Goal: Task Accomplishment & Management: Manage account settings

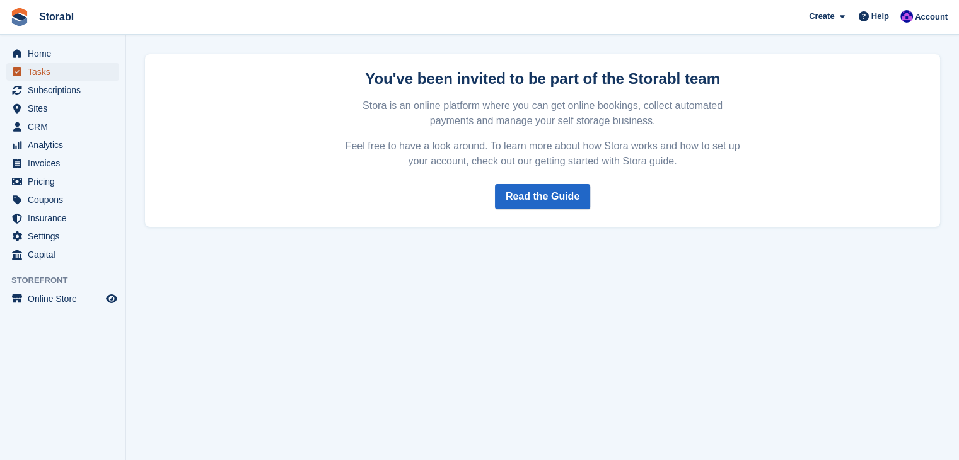
click at [45, 74] on span "Tasks" at bounding box center [66, 72] width 76 height 18
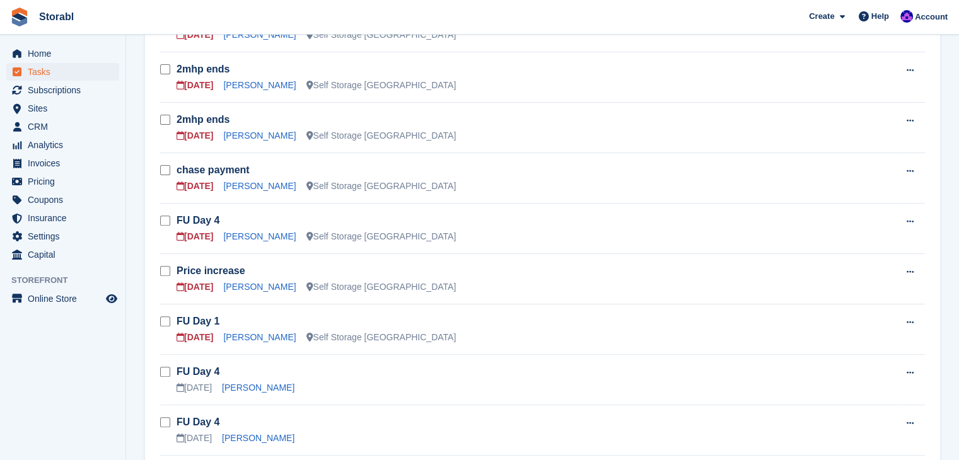
scroll to position [441, 0]
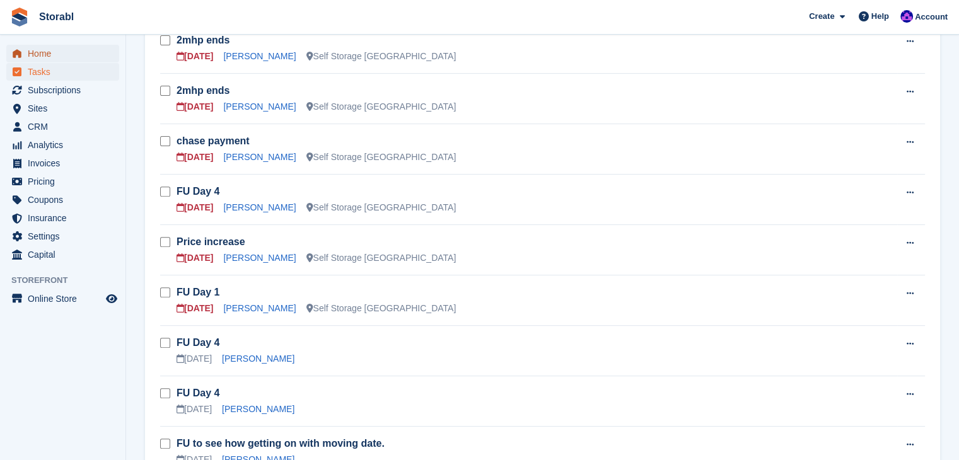
click at [100, 53] on span "Home" at bounding box center [66, 54] width 76 height 18
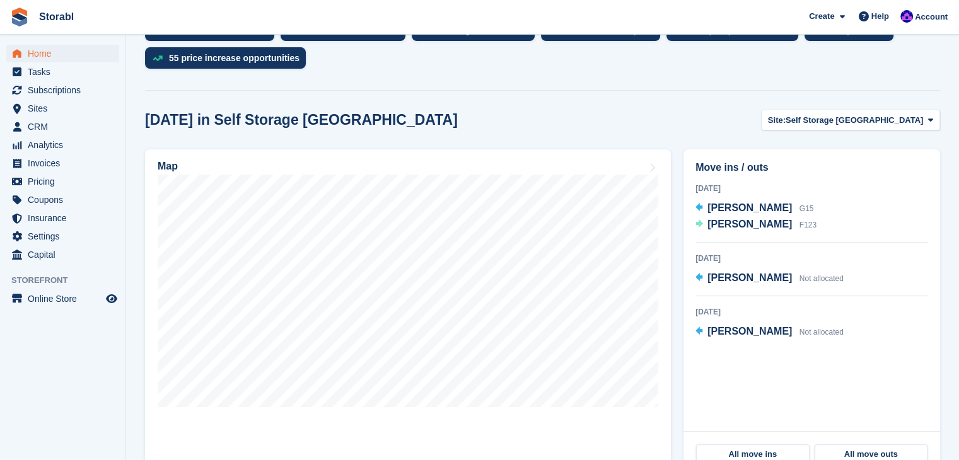
scroll to position [315, 0]
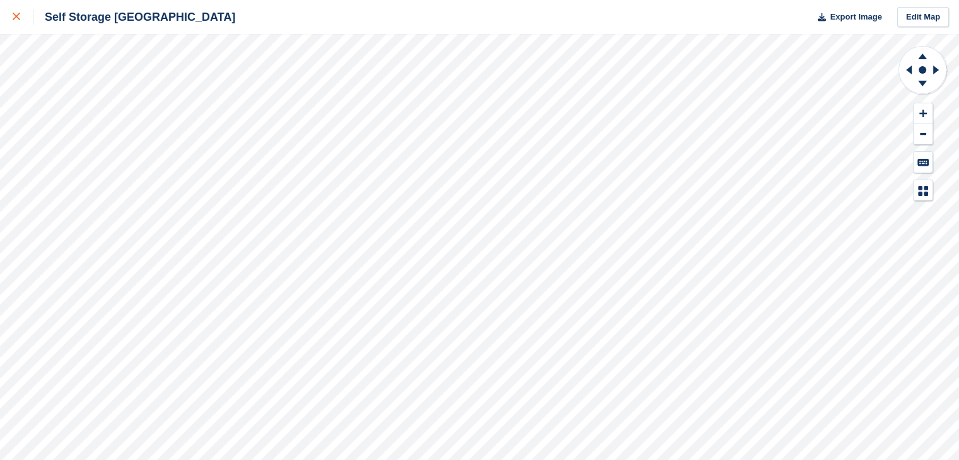
click at [14, 18] on icon at bounding box center [17, 17] width 8 height 8
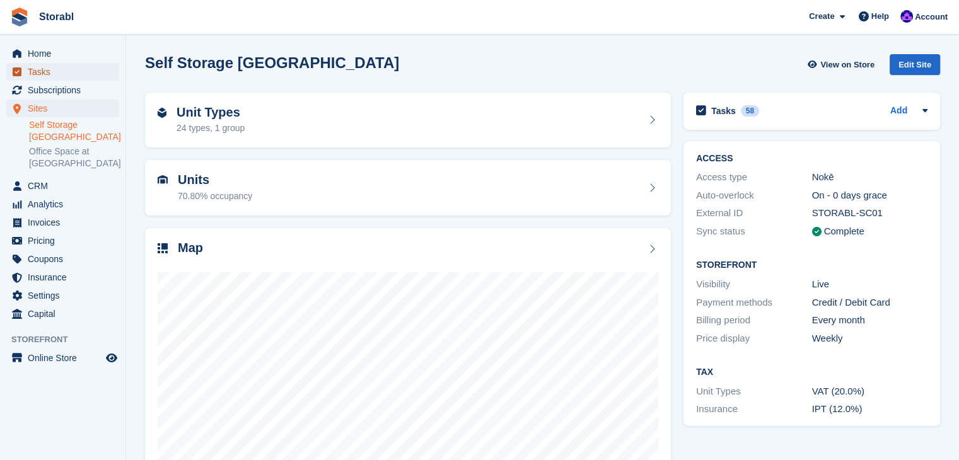
click at [93, 69] on span "Tasks" at bounding box center [66, 72] width 76 height 18
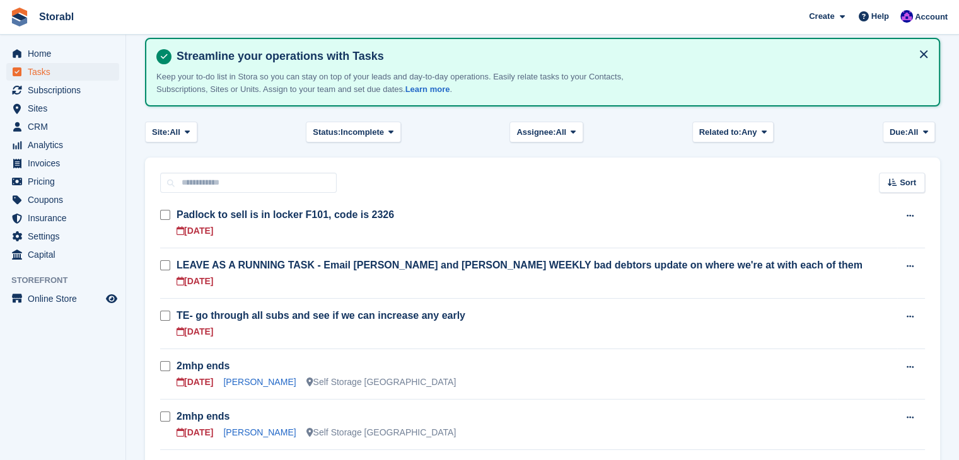
scroll to position [126, 0]
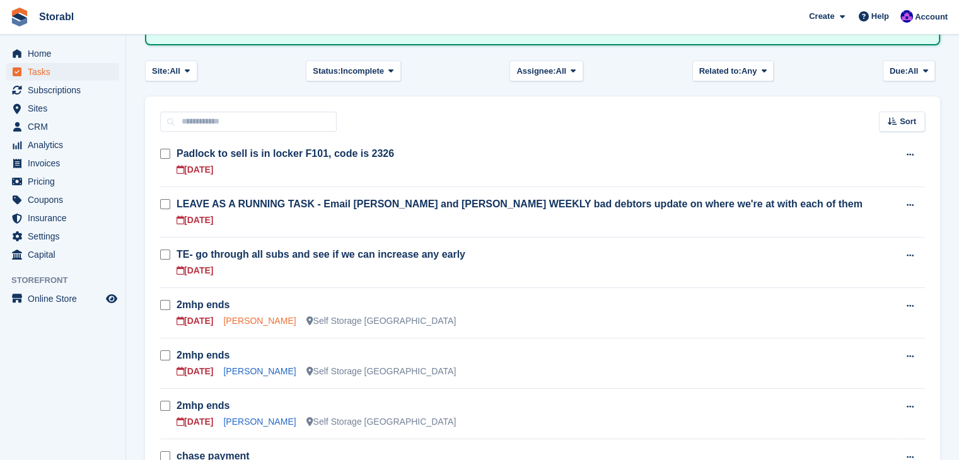
click at [251, 321] on link "[PERSON_NAME]" at bounding box center [259, 321] width 73 height 10
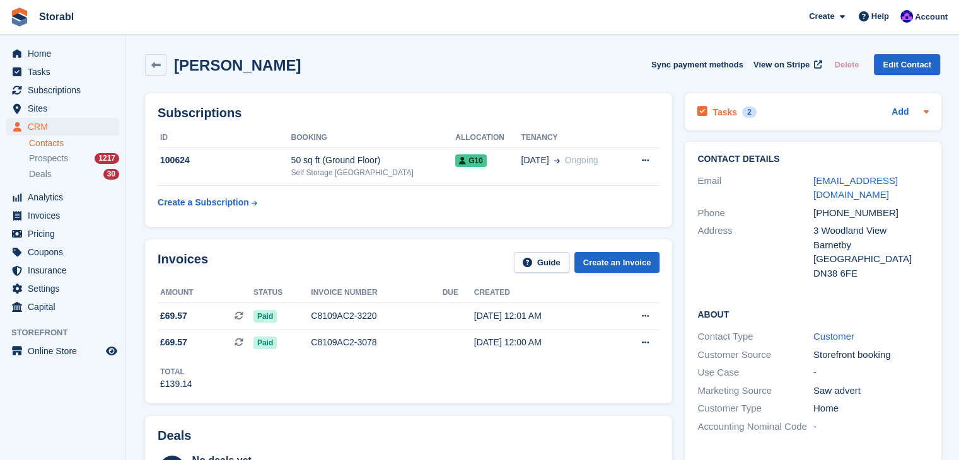
click at [929, 116] on icon at bounding box center [926, 112] width 10 height 10
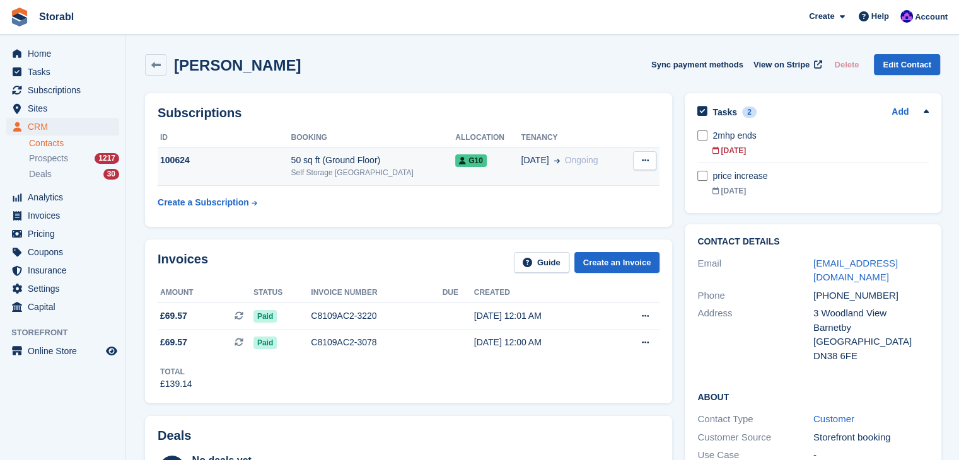
click at [267, 155] on div "100624" at bounding box center [225, 160] width 134 height 13
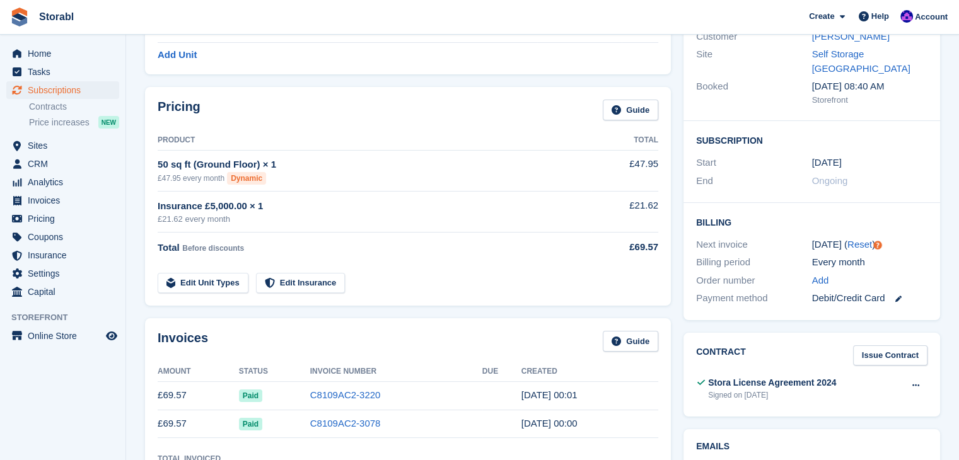
scroll to position [189, 0]
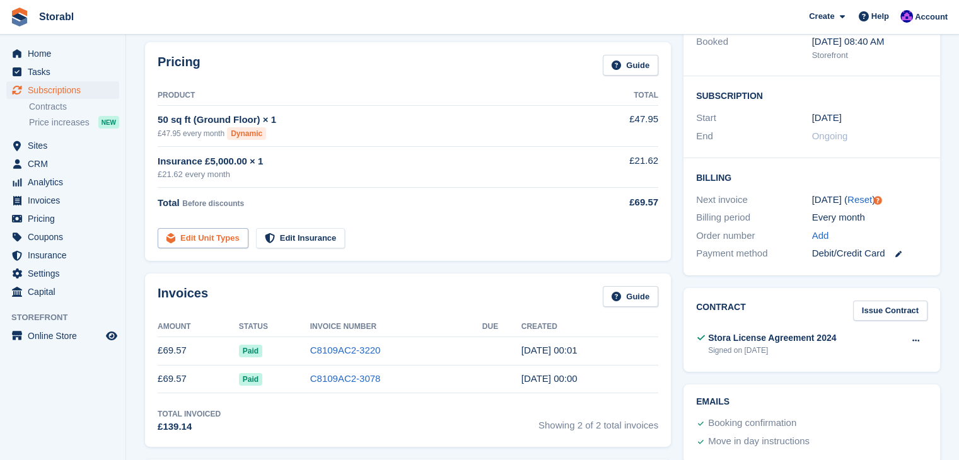
click at [194, 242] on link "Edit Unit Types" at bounding box center [203, 238] width 91 height 21
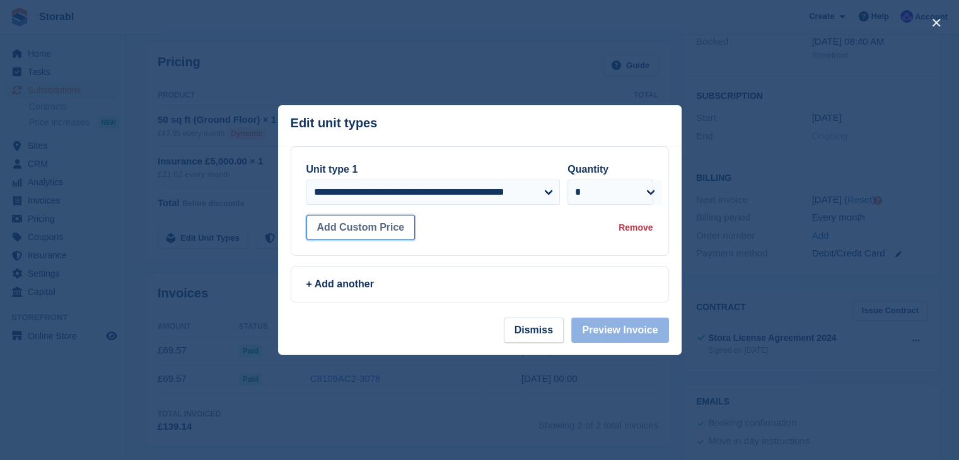
click at [366, 221] on button "Add Custom Price" at bounding box center [360, 227] width 109 height 25
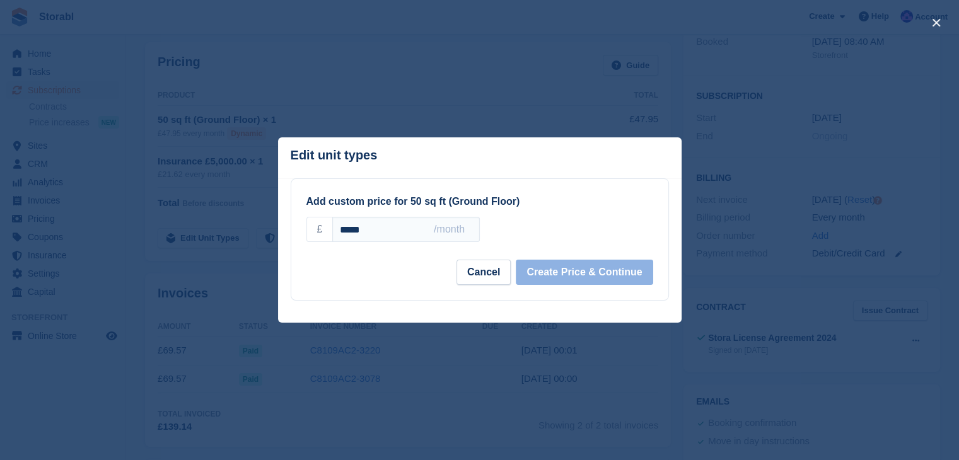
drag, startPoint x: 368, startPoint y: 227, endPoint x: 315, endPoint y: 233, distance: 53.3
click at [315, 233] on div "£ ***** /month" at bounding box center [392, 229] width 173 height 25
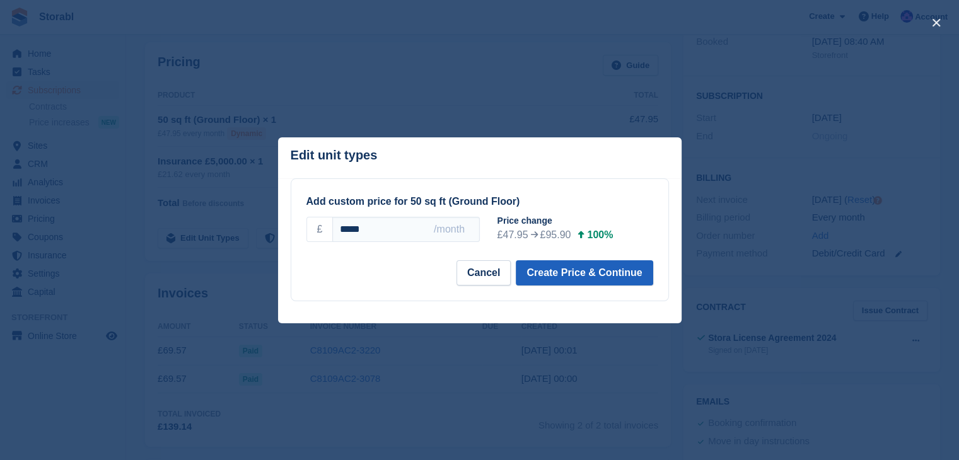
type input "*****"
click at [580, 274] on button "Create Price & Continue" at bounding box center [584, 272] width 137 height 25
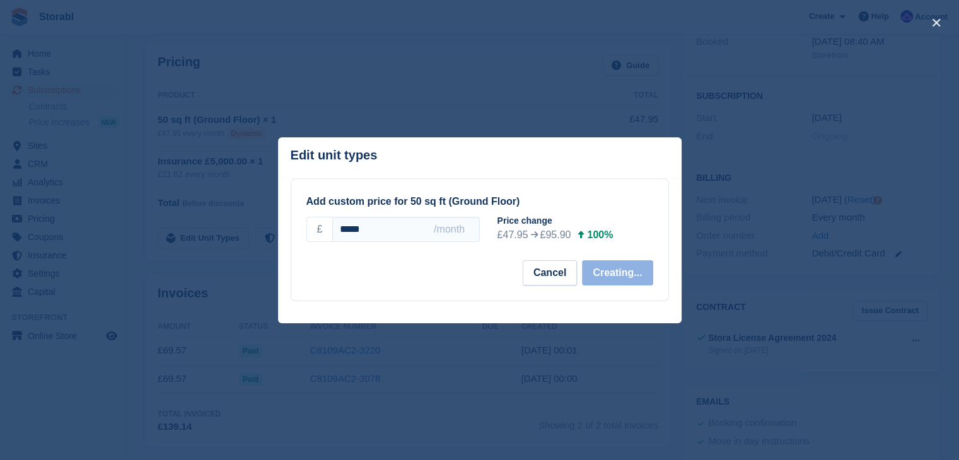
select select "*****"
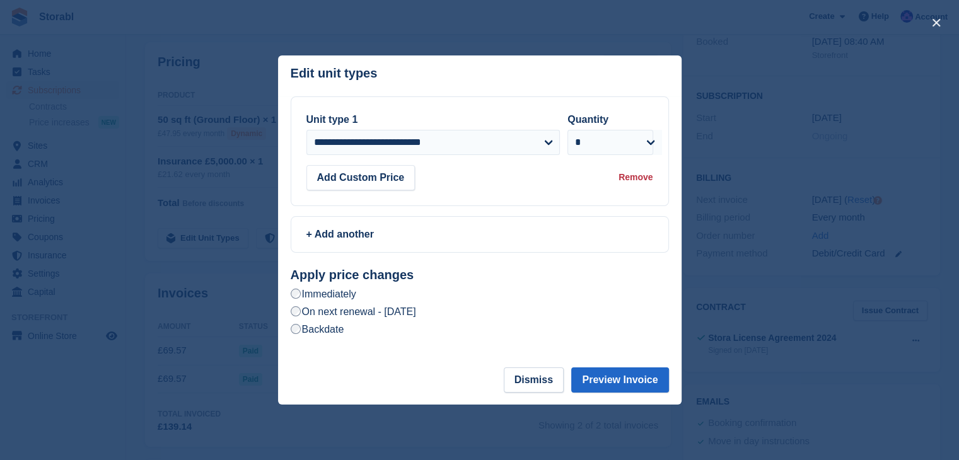
click at [416, 313] on label "On next renewal - Saturday, 11th October, 2025" at bounding box center [353, 311] width 125 height 13
click at [596, 381] on button "Preview Invoice" at bounding box center [619, 380] width 97 height 25
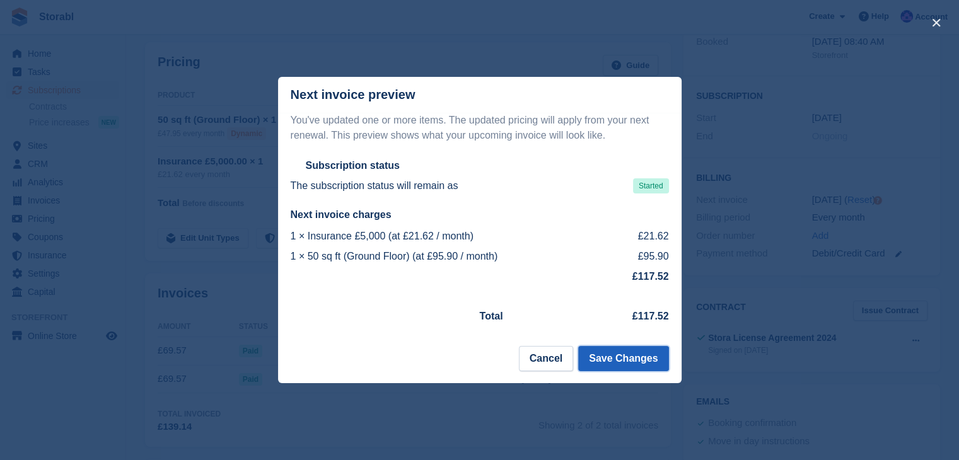
click at [628, 355] on button "Save Changes" at bounding box center [623, 358] width 90 height 25
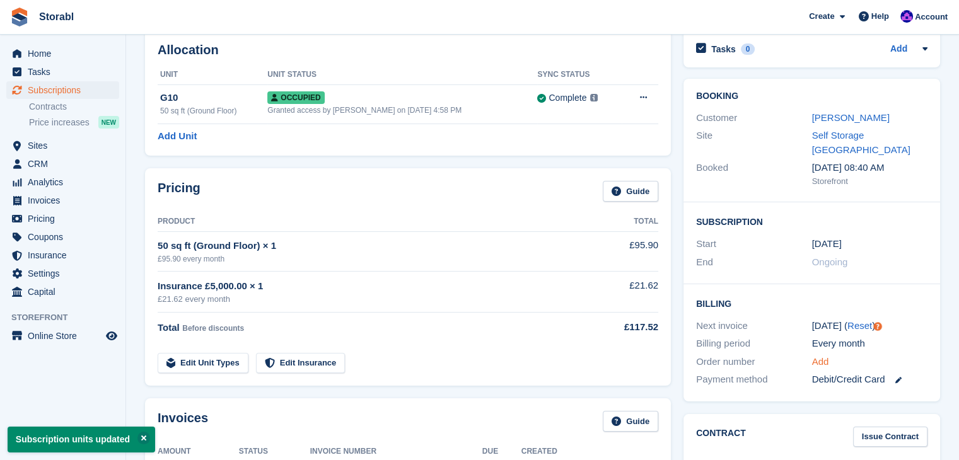
scroll to position [0, 0]
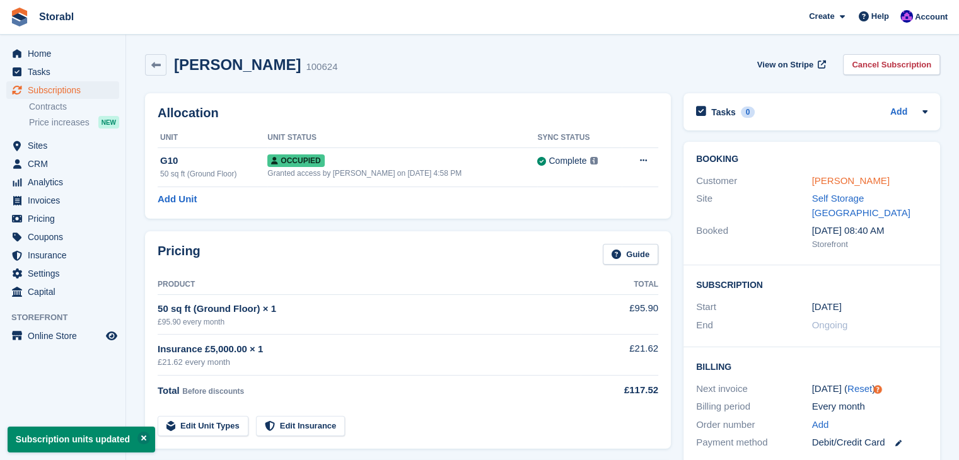
click at [845, 182] on link "James Harrison" at bounding box center [851, 180] width 78 height 11
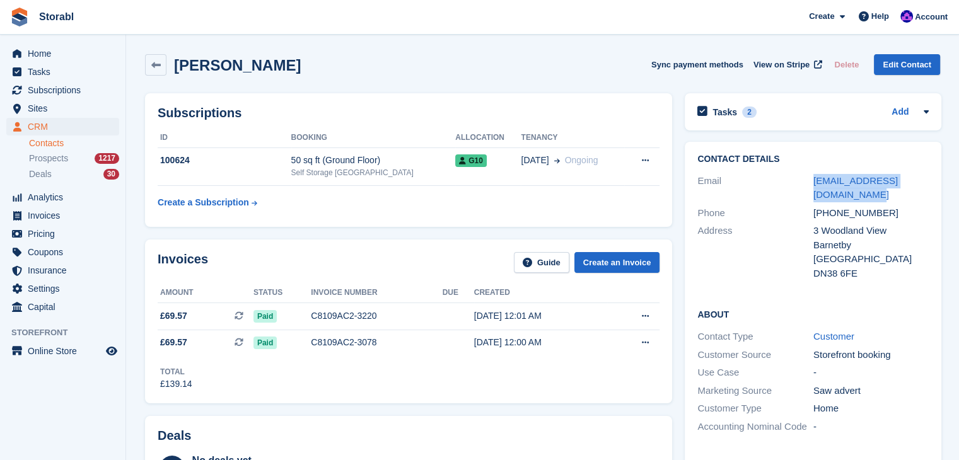
drag, startPoint x: 835, startPoint y: 202, endPoint x: 803, endPoint y: 184, distance: 37.5
click at [803, 184] on div "Email jharrison.fortis@yandex.com" at bounding box center [812, 188] width 231 height 32
copy div "jharrison.fortis@yandex.com"
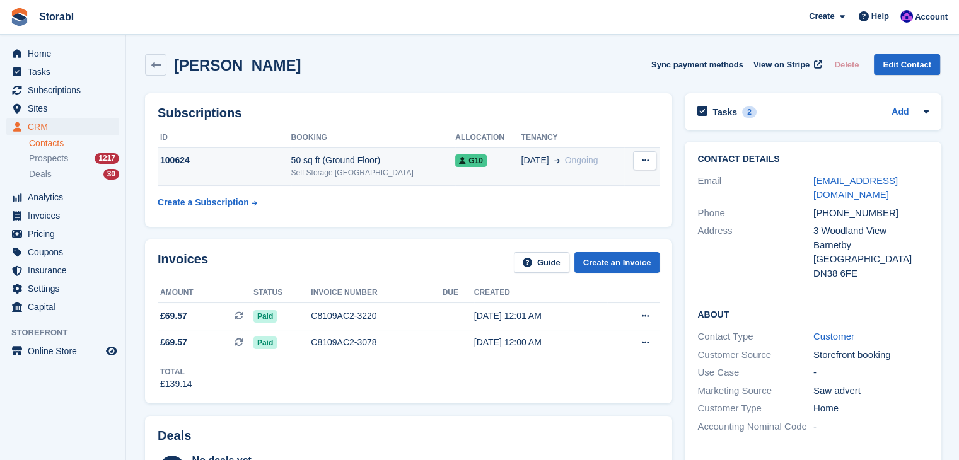
click at [216, 149] on td "100624" at bounding box center [225, 167] width 134 height 38
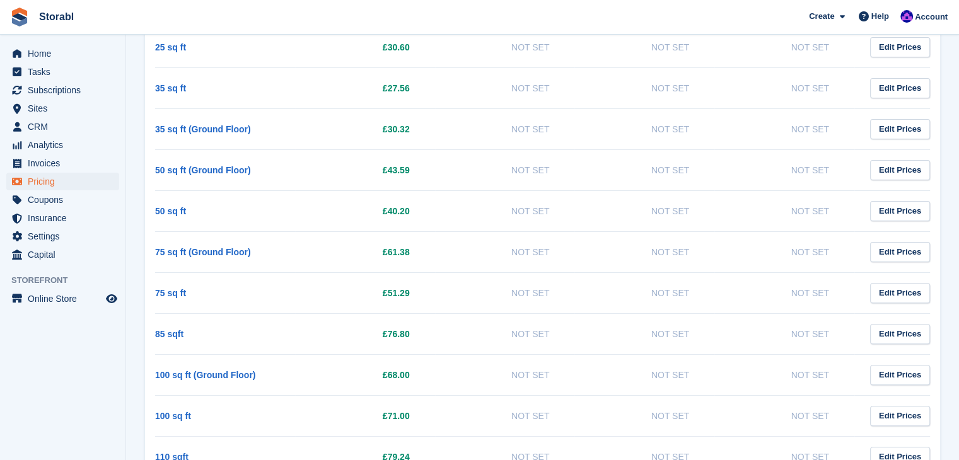
scroll to position [378, 0]
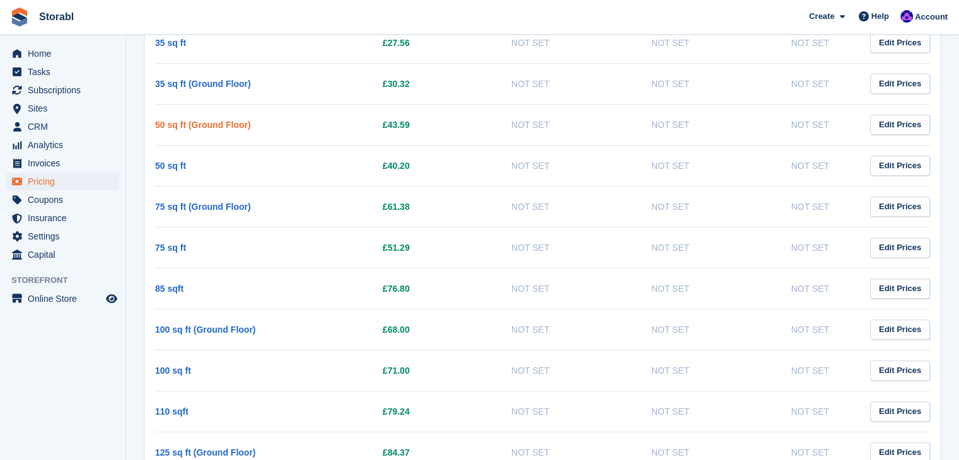
click at [190, 124] on link "50 sq ft (Ground Floor)" at bounding box center [203, 125] width 96 height 10
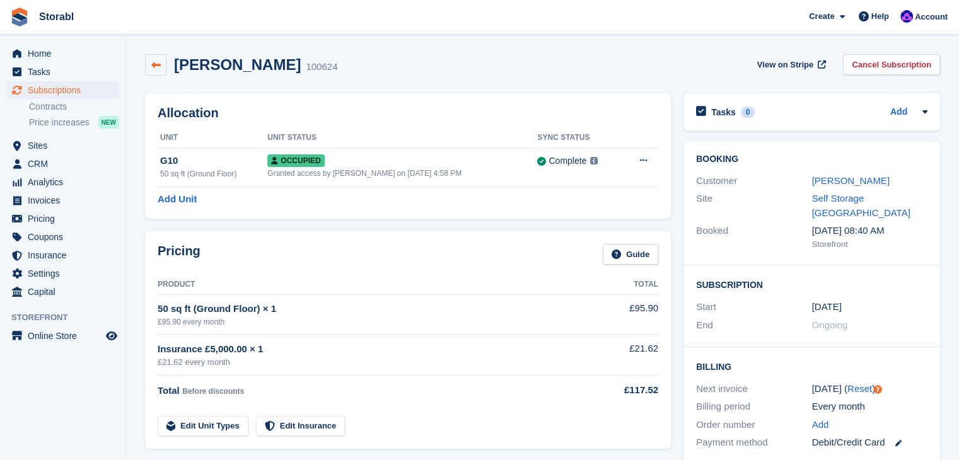
click at [147, 64] on link at bounding box center [155, 64] width 21 height 21
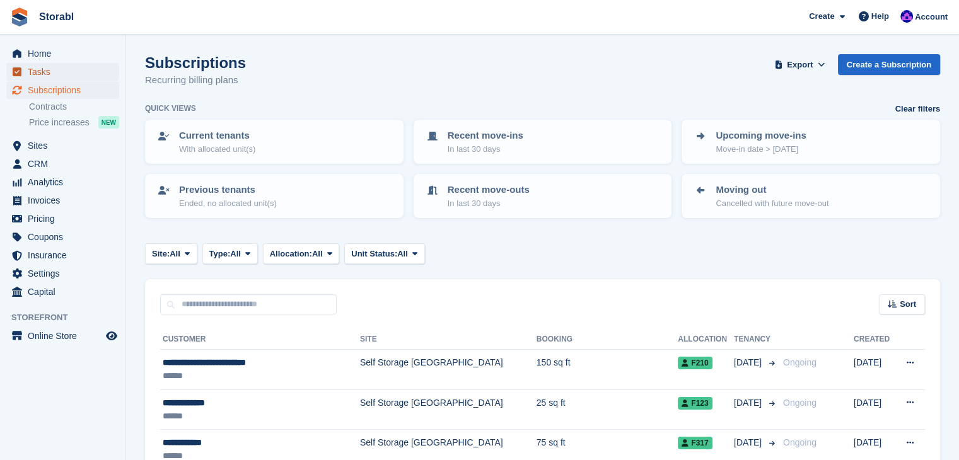
click at [50, 75] on span "Tasks" at bounding box center [66, 72] width 76 height 18
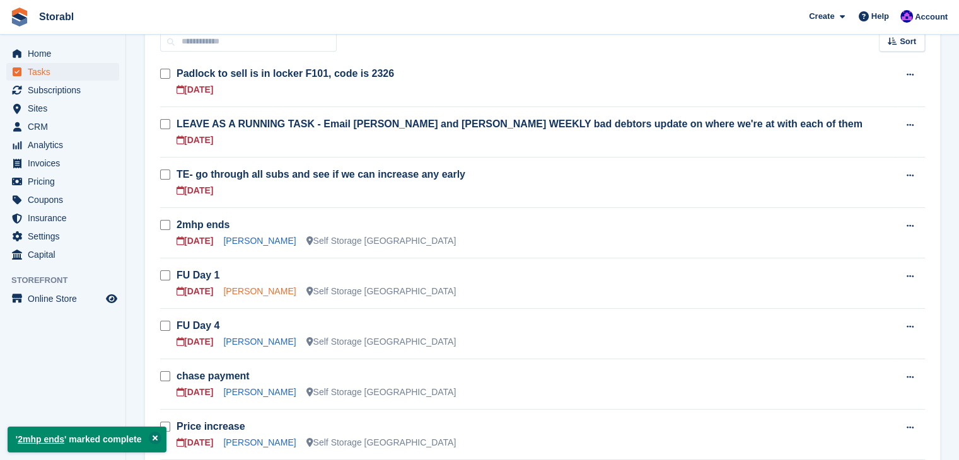
scroll to position [189, 0]
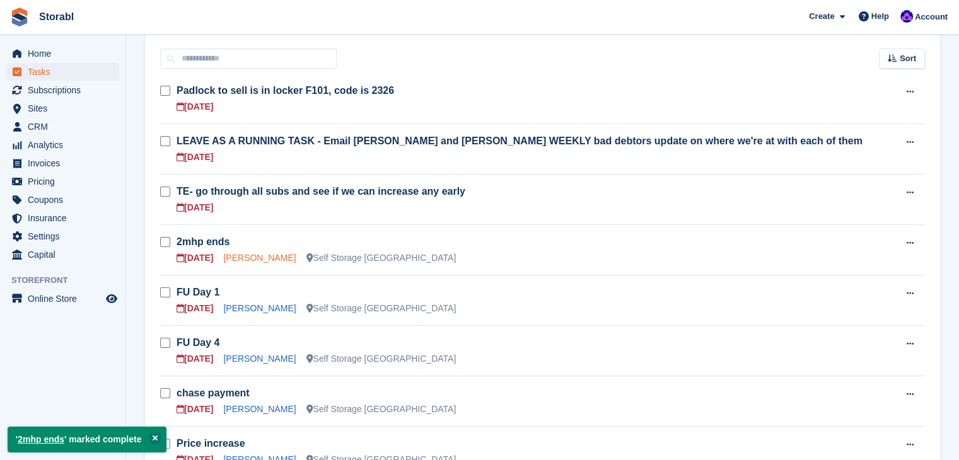
click at [255, 257] on link "Alan Coates" at bounding box center [259, 258] width 73 height 10
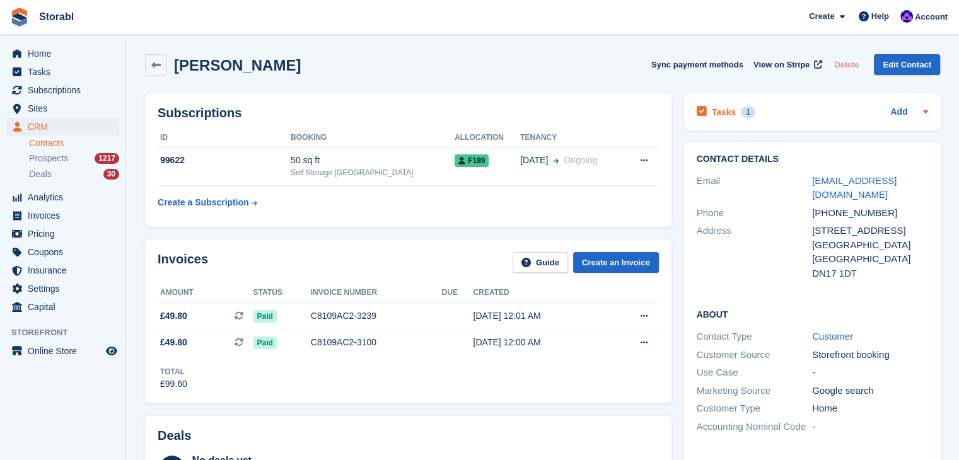
click at [920, 114] on icon at bounding box center [925, 112] width 10 height 10
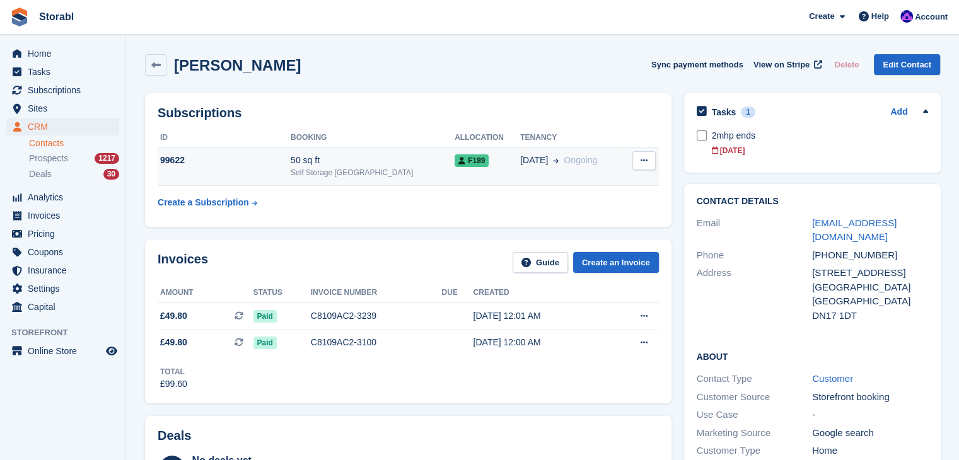
click at [282, 152] on td "99622" at bounding box center [224, 167] width 133 height 38
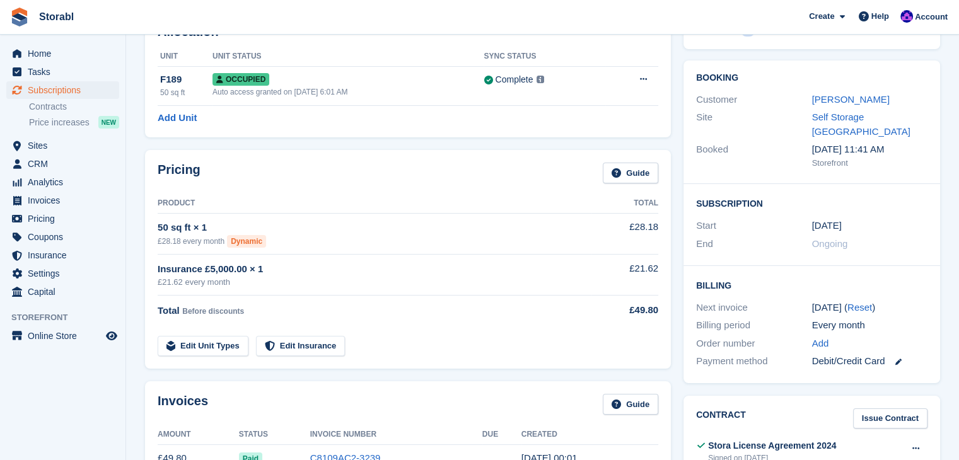
scroll to position [126, 0]
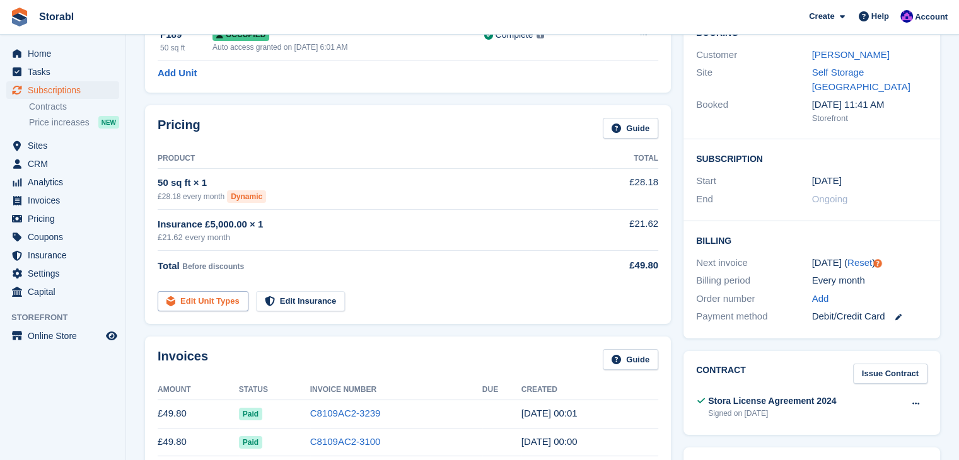
click at [217, 302] on link "Edit Unit Types" at bounding box center [203, 301] width 91 height 21
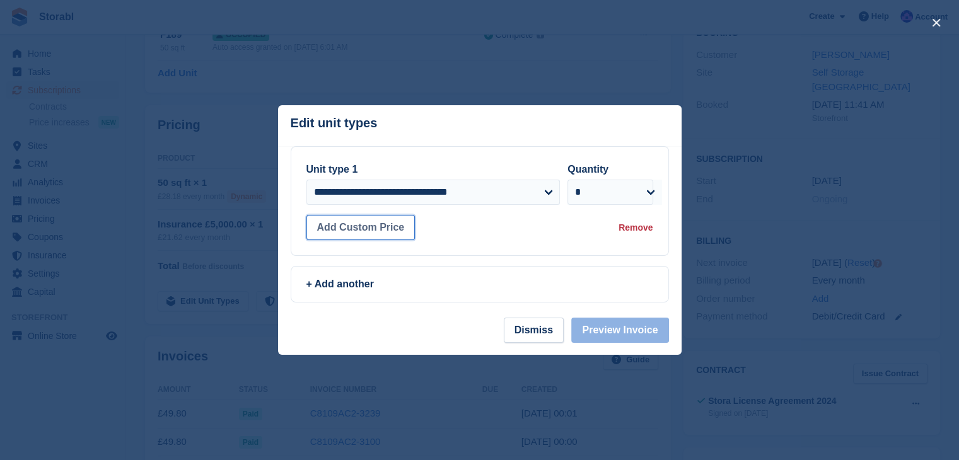
click at [391, 231] on button "Add Custom Price" at bounding box center [360, 227] width 109 height 25
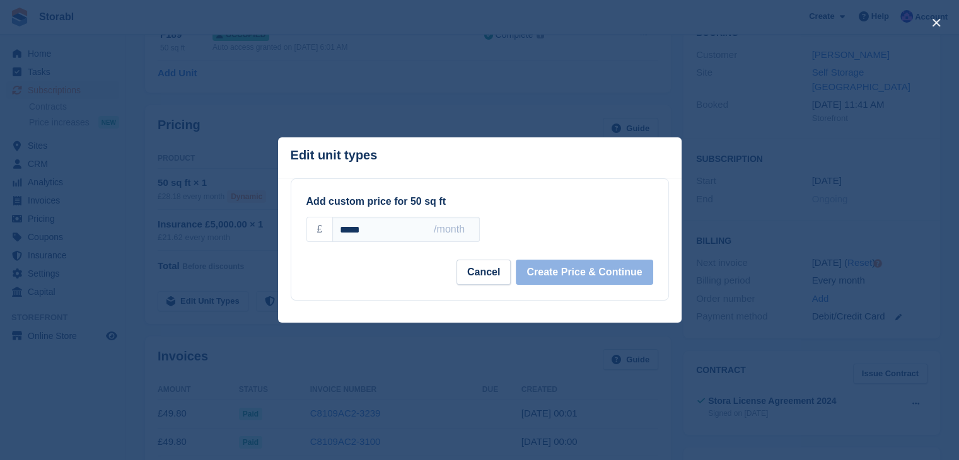
drag, startPoint x: 407, startPoint y: 230, endPoint x: 321, endPoint y: 234, distance: 85.8
click at [321, 234] on div "£ ***** /month" at bounding box center [392, 229] width 173 height 25
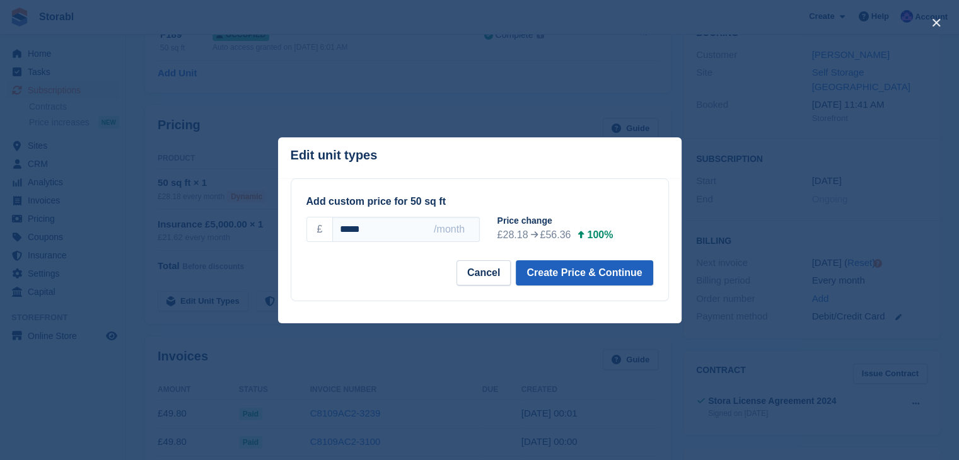
type input "*****"
click at [571, 273] on button "Create Price & Continue" at bounding box center [584, 272] width 137 height 25
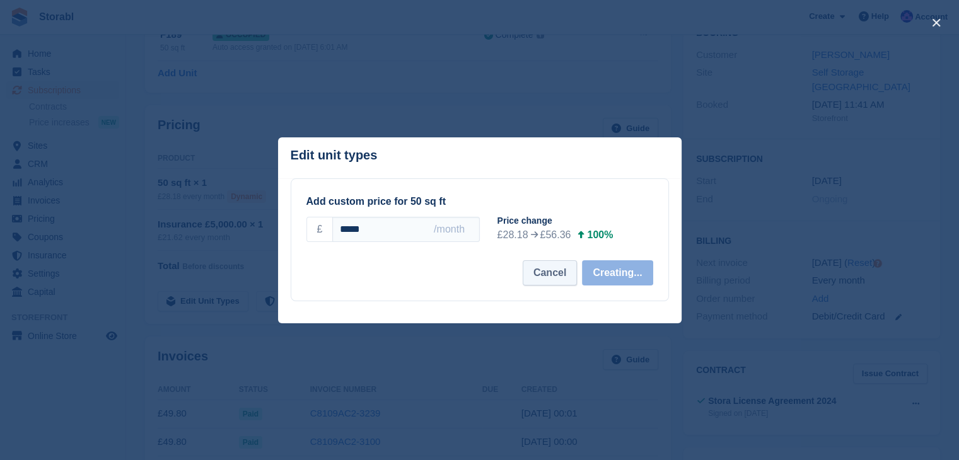
select select "*****"
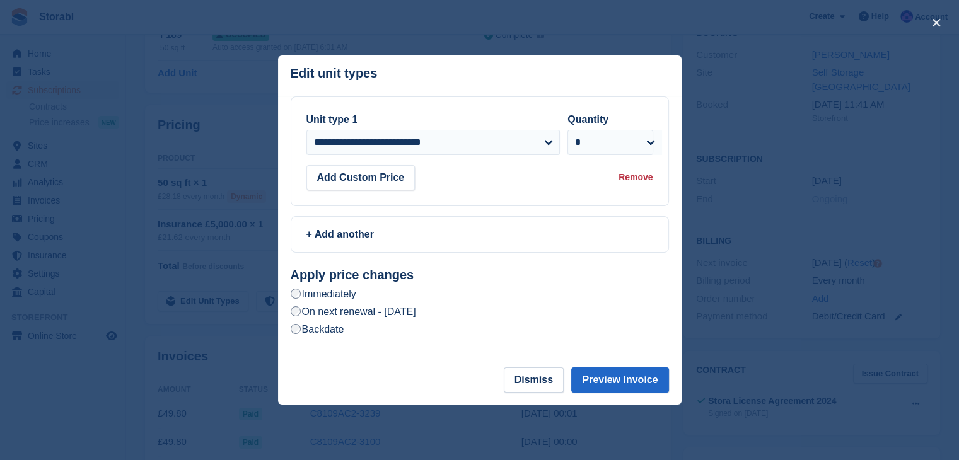
click at [416, 316] on label "On next renewal - Thursday, 16th October, 2025" at bounding box center [353, 311] width 125 height 13
click at [613, 378] on button "Preview Invoice" at bounding box center [619, 380] width 97 height 25
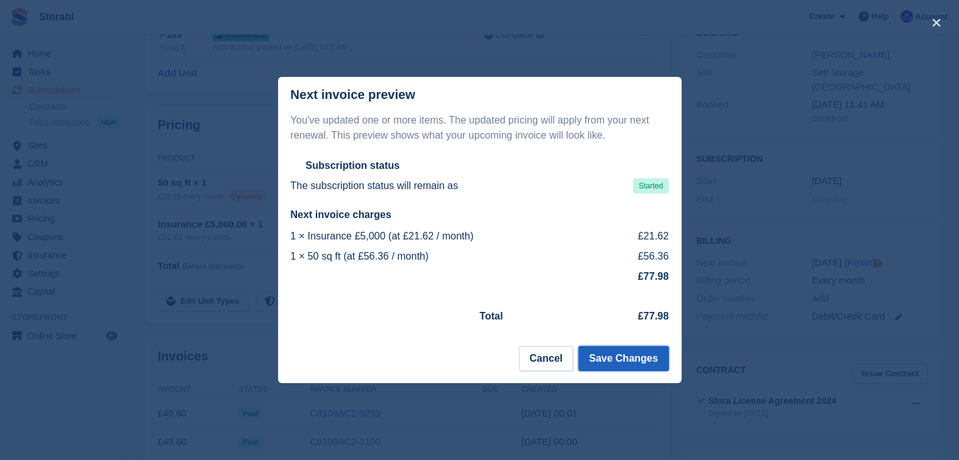
click at [619, 357] on button "Save Changes" at bounding box center [623, 358] width 90 height 25
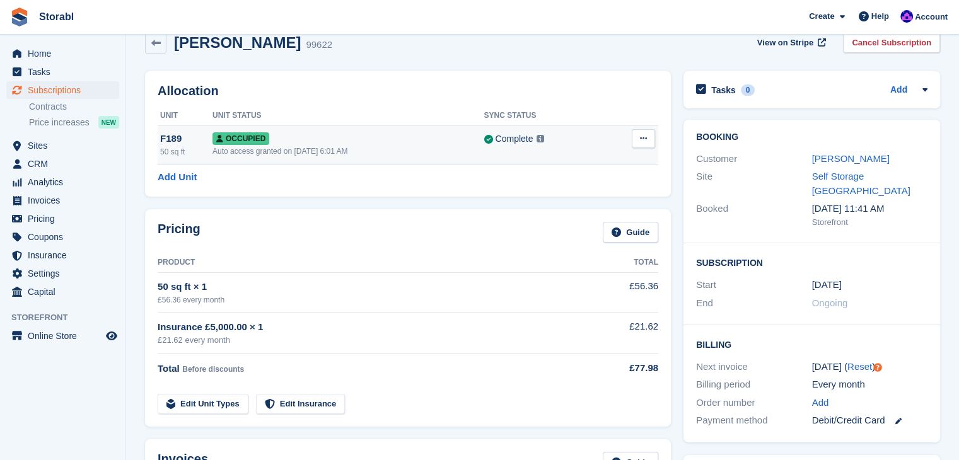
scroll to position [0, 0]
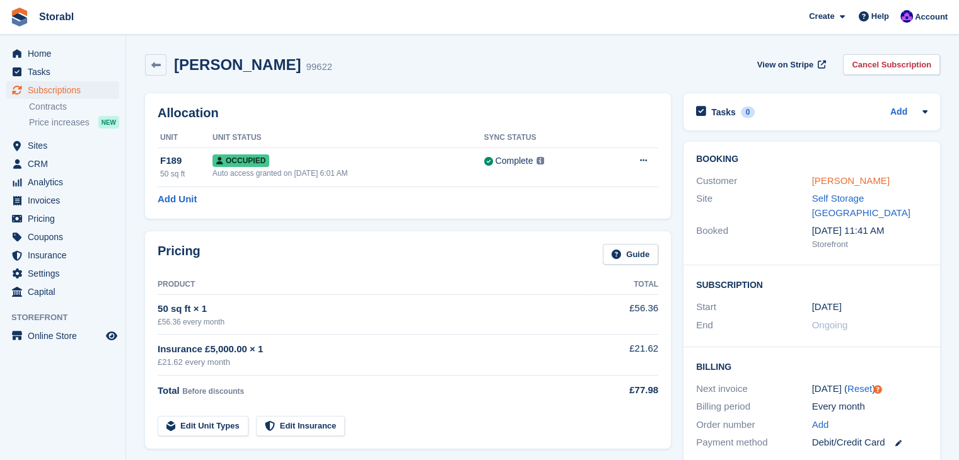
click at [823, 176] on link "Alan Coates" at bounding box center [851, 180] width 78 height 11
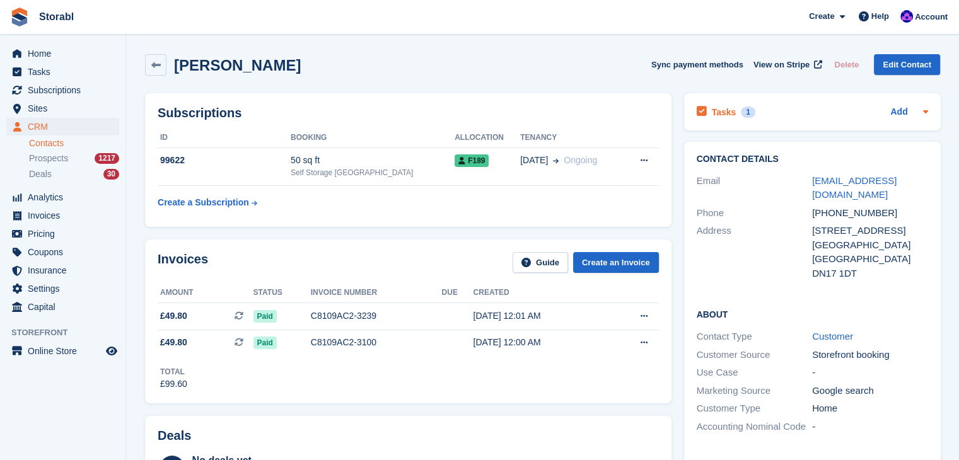
click at [922, 115] on icon at bounding box center [925, 112] width 10 height 10
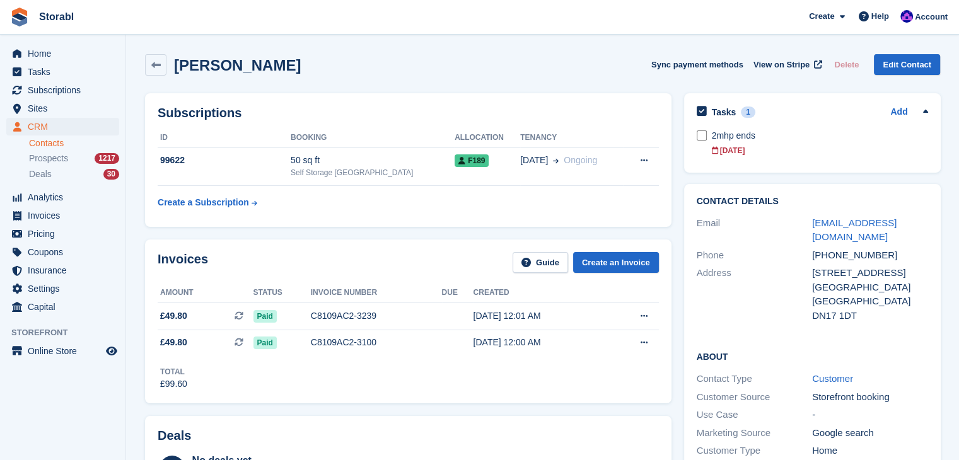
scroll to position [63, 0]
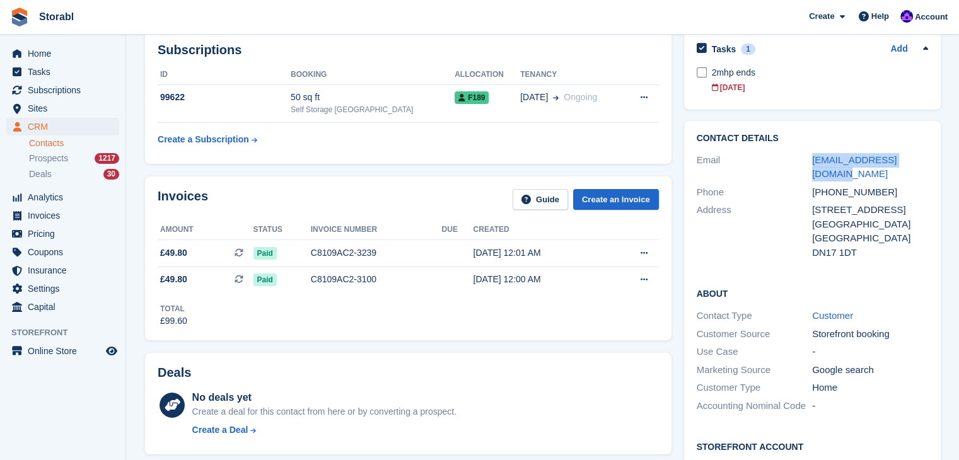
drag, startPoint x: 925, startPoint y: 160, endPoint x: 803, endPoint y: 158, distance: 122.9
click at [803, 158] on div "Email mralancoates@yahoo.com" at bounding box center [812, 167] width 231 height 32
copy div "mralancoates@yahoo.com"
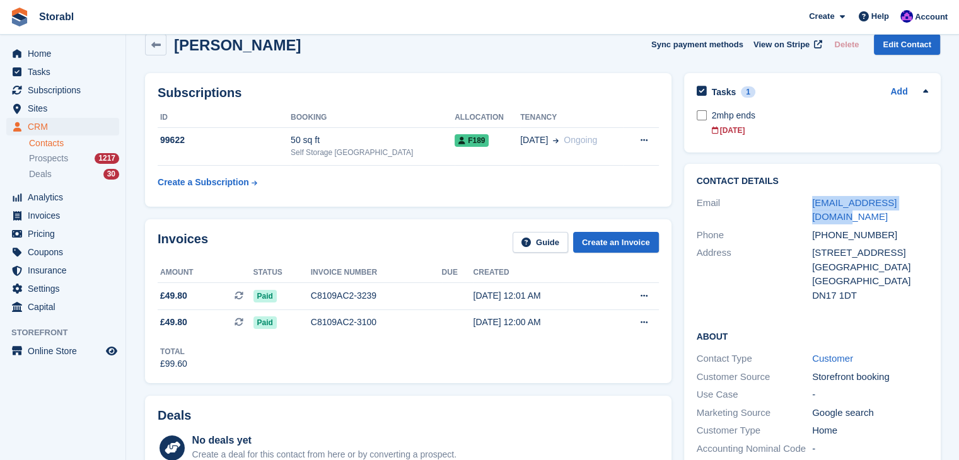
scroll to position [0, 0]
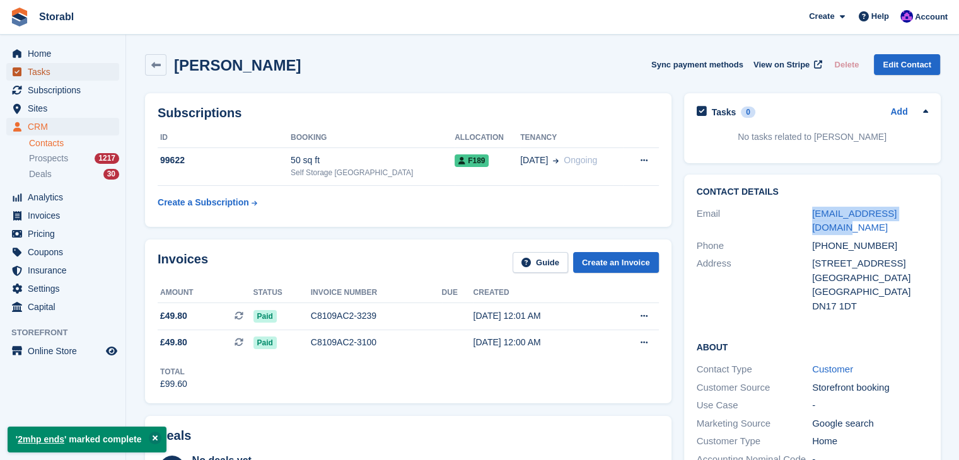
click at [66, 76] on span "Tasks" at bounding box center [66, 72] width 76 height 18
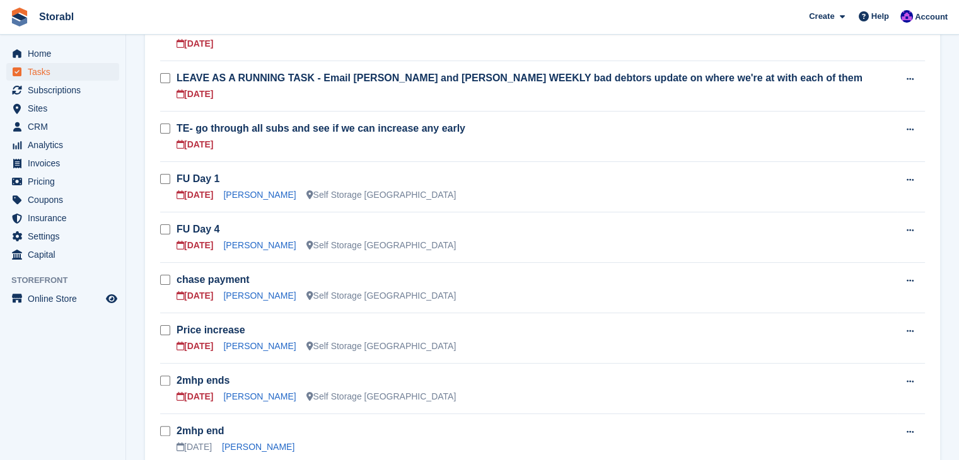
scroll to position [315, 0]
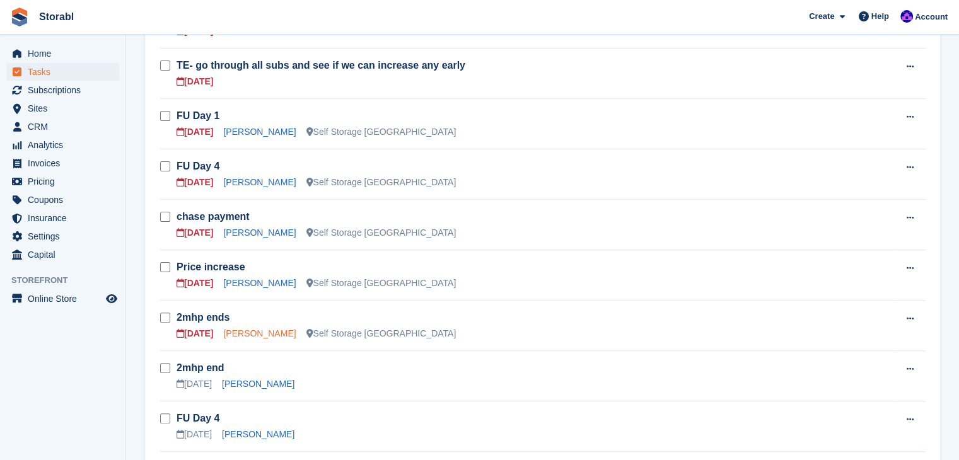
click at [281, 335] on link "Jolanta Baranenko" at bounding box center [259, 333] width 73 height 10
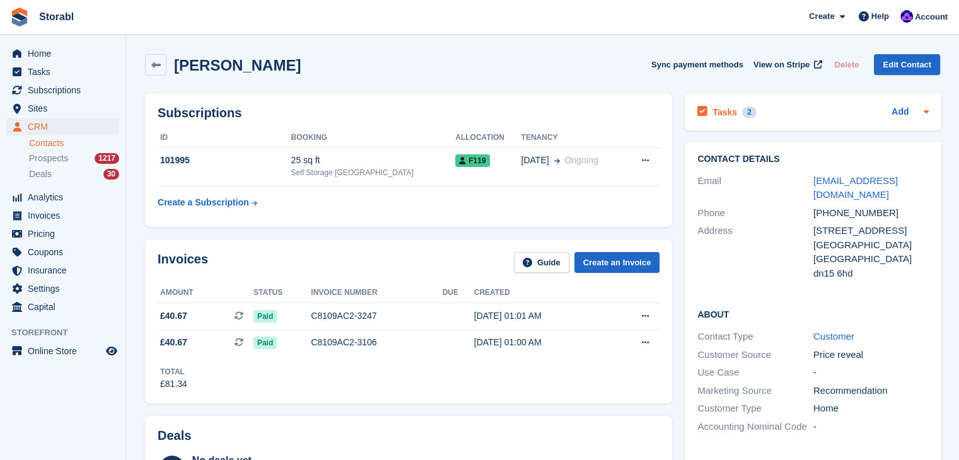
click at [921, 110] on icon at bounding box center [926, 112] width 10 height 10
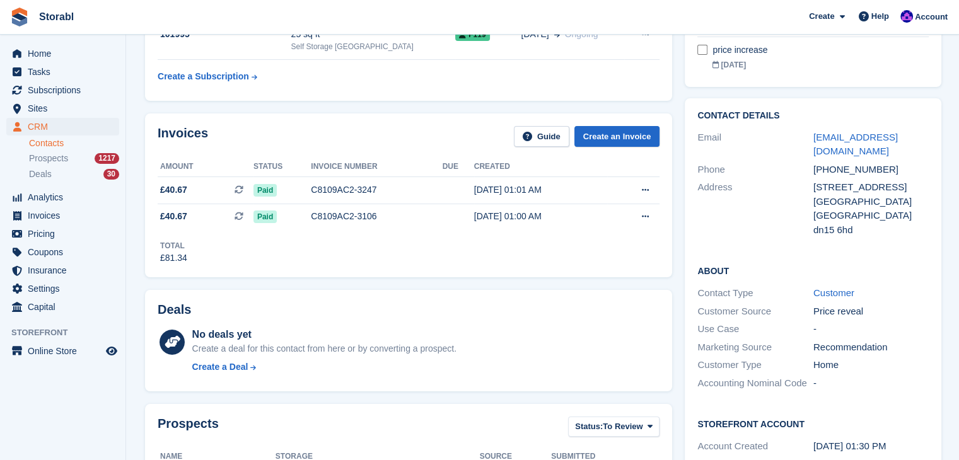
scroll to position [63, 0]
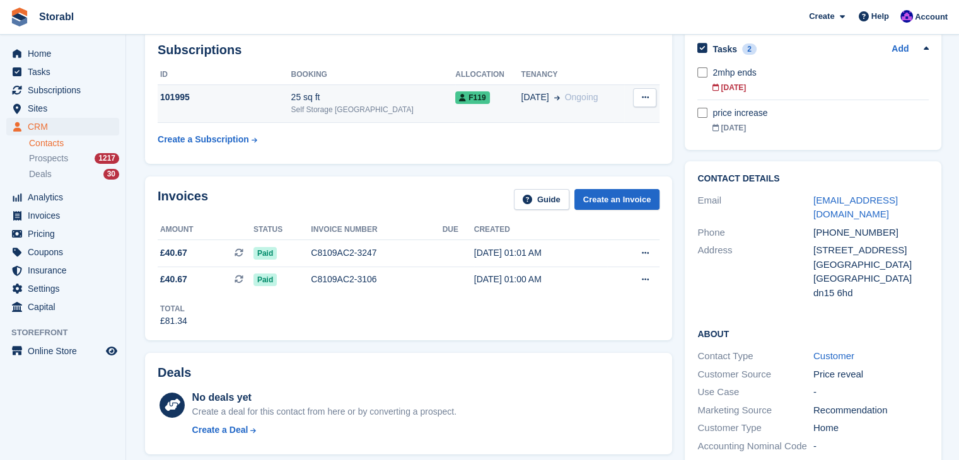
click at [227, 91] on div "101995" at bounding box center [225, 97] width 134 height 13
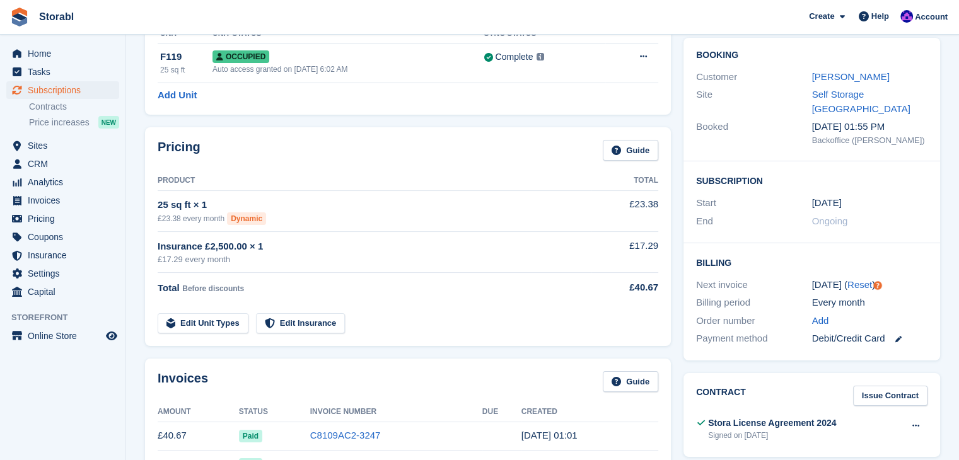
scroll to position [126, 0]
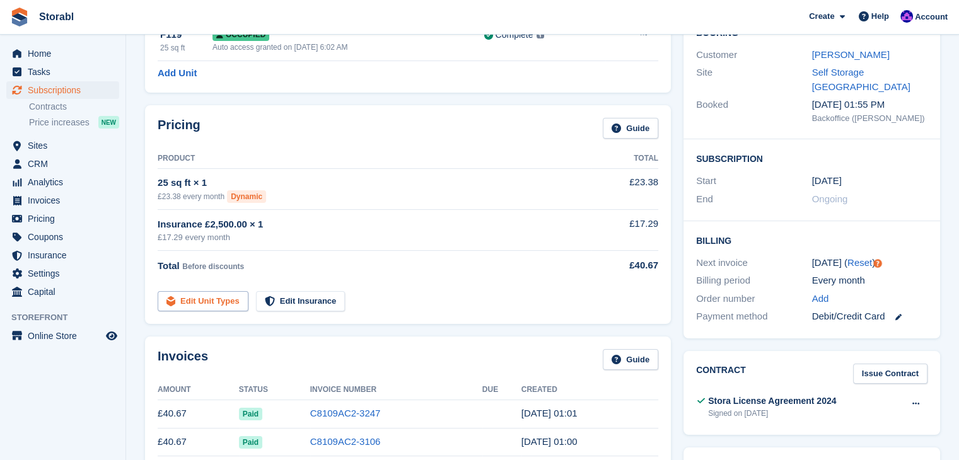
click at [224, 304] on link "Edit Unit Types" at bounding box center [203, 301] width 91 height 21
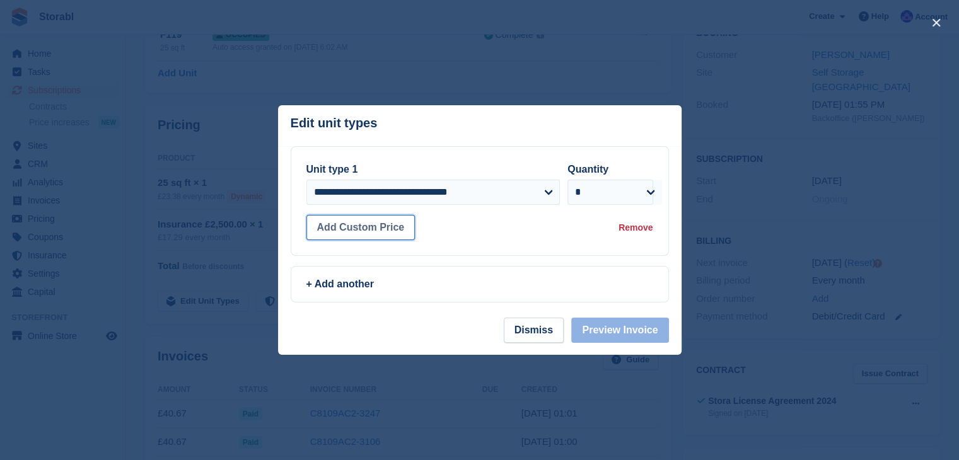
click at [381, 234] on button "Add Custom Price" at bounding box center [360, 227] width 109 height 25
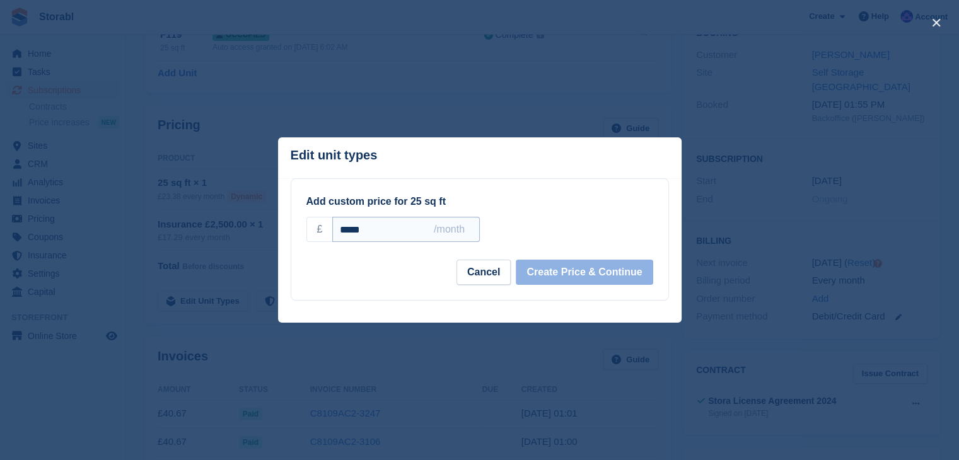
click at [399, 233] on input "*****" at bounding box center [405, 229] width 147 height 25
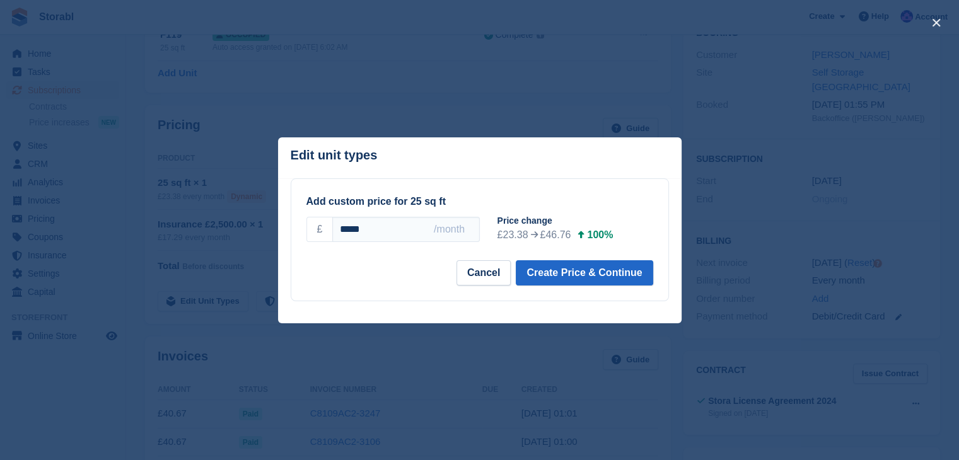
type input "*****"
click at [586, 194] on div "Add custom price for 25 sq ft £ ***** /month +2.5% +5% +10% +15% +20% Price cha…" at bounding box center [479, 240] width 377 height 122
click at [588, 268] on button "Create Price & Continue" at bounding box center [584, 272] width 137 height 25
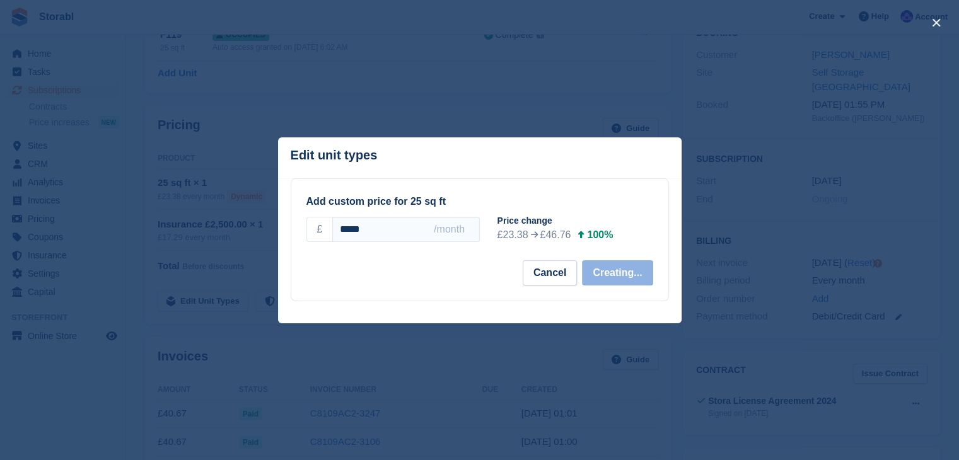
select select "*****"
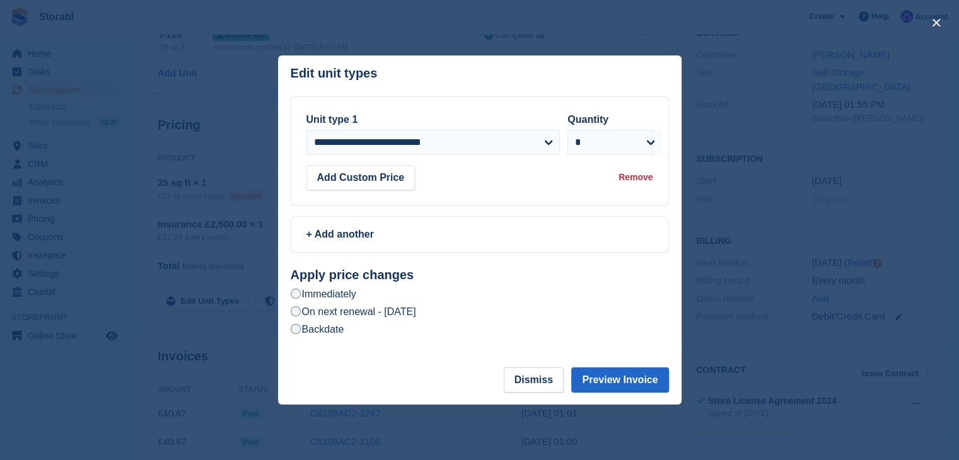
click at [416, 318] on label "On next renewal - [DATE]" at bounding box center [353, 311] width 125 height 13
click at [627, 384] on button "Preview Invoice" at bounding box center [619, 380] width 97 height 25
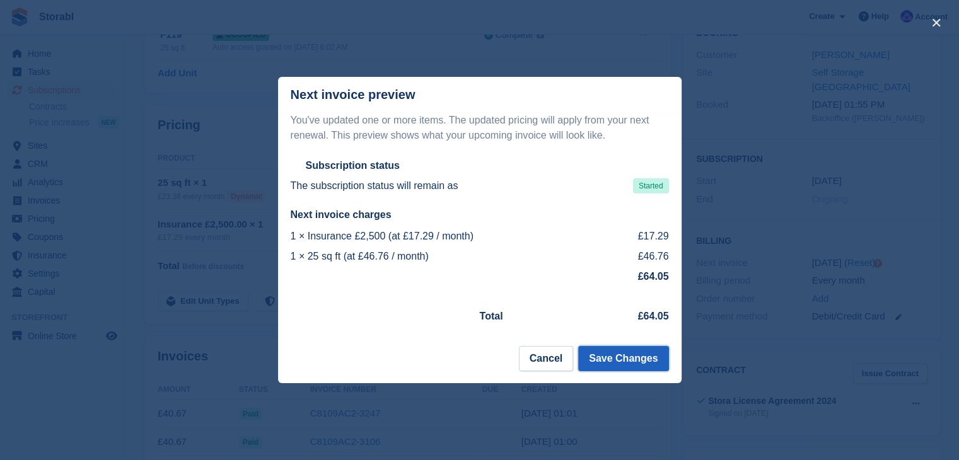
click at [615, 361] on button "Save Changes" at bounding box center [623, 358] width 90 height 25
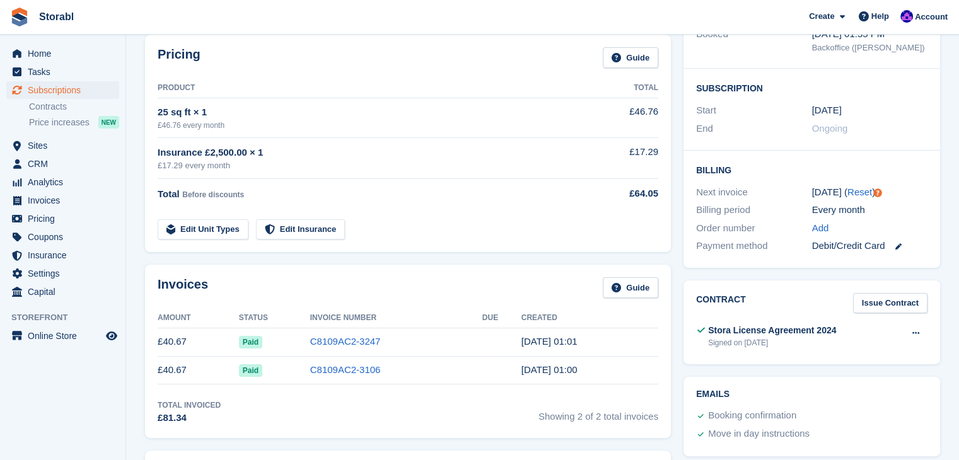
scroll to position [63, 0]
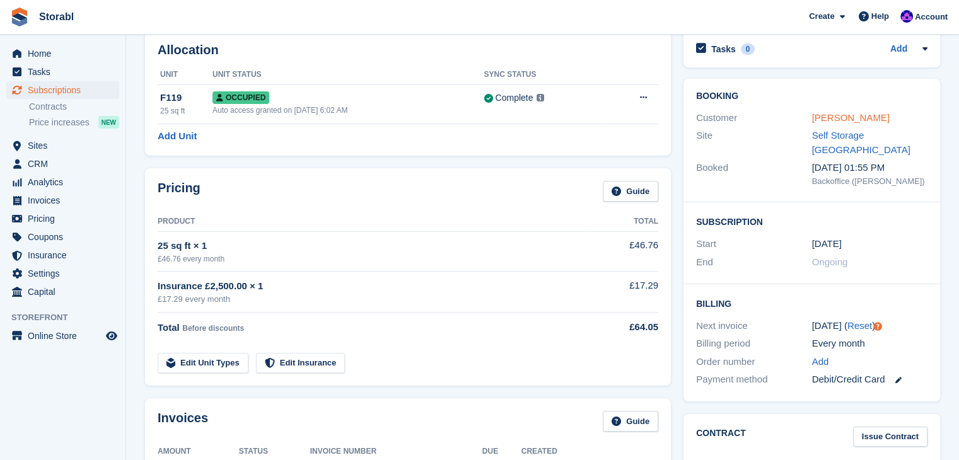
click at [836, 123] on link "[PERSON_NAME]" at bounding box center [851, 117] width 78 height 11
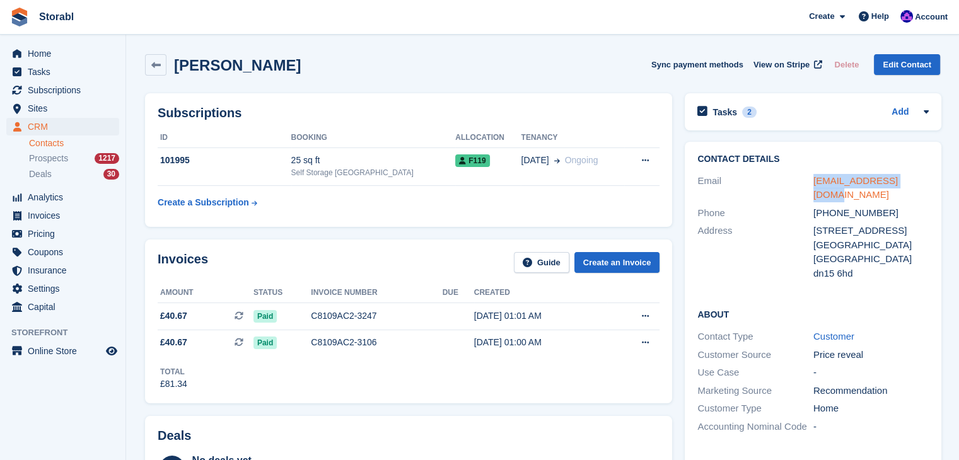
drag, startPoint x: 910, startPoint y: 183, endPoint x: 835, endPoint y: 181, distance: 75.1
click at [783, 180] on div "Email [EMAIL_ADDRESS][DOMAIN_NAME]" at bounding box center [812, 188] width 231 height 32
copy div "[EMAIL_ADDRESS][DOMAIN_NAME]"
click at [933, 115] on div "Tasks 2 Add 2mhp ends [DATE]" at bounding box center [813, 111] width 257 height 37
click at [924, 115] on icon at bounding box center [926, 112] width 10 height 10
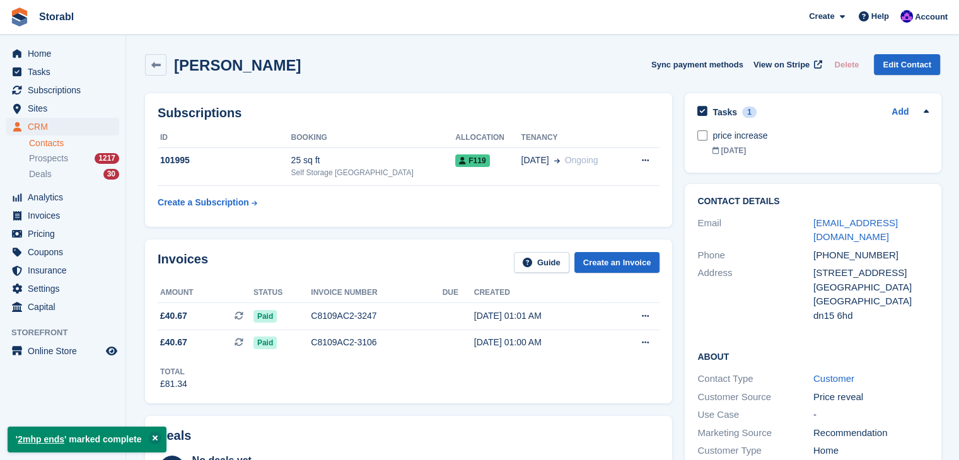
click at [608, 71] on div "[PERSON_NAME] Sync payment methods View on Stripe Delete Edit Contact" at bounding box center [542, 64] width 795 height 21
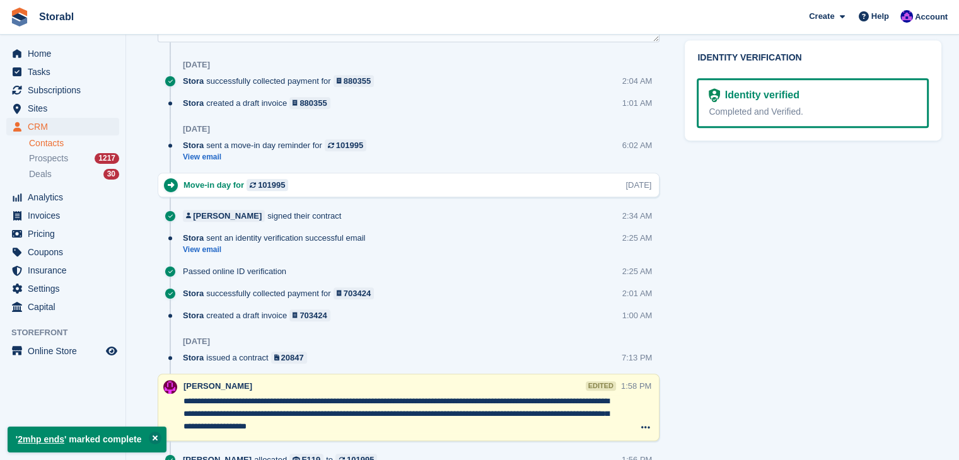
scroll to position [630, 0]
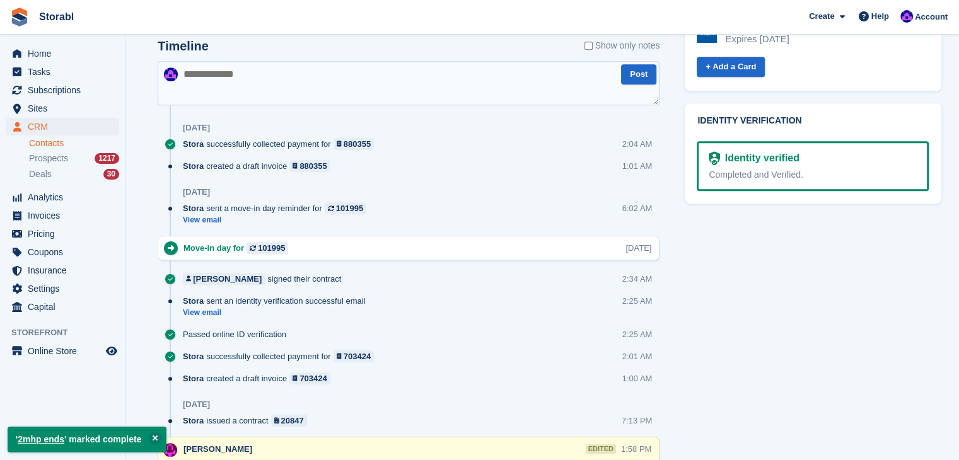
click at [272, 86] on textarea at bounding box center [409, 83] width 502 height 44
type textarea "*"
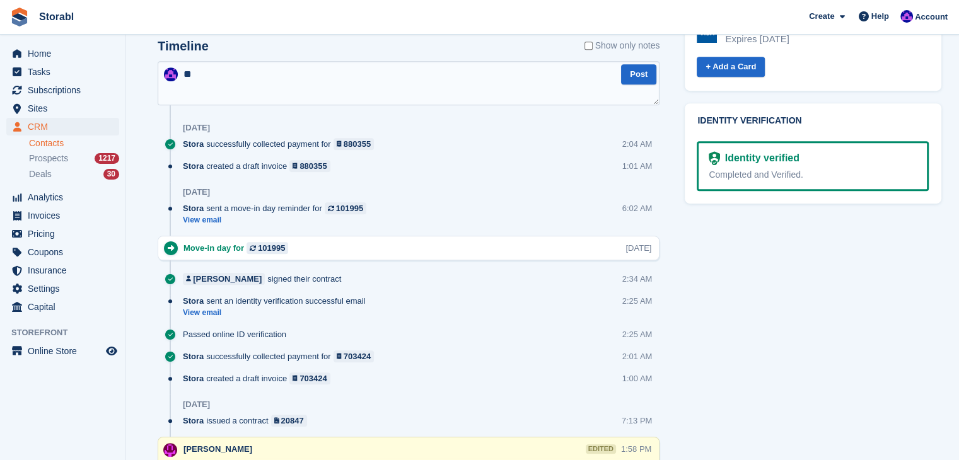
type textarea "*"
click at [300, 70] on textarea "**********" at bounding box center [409, 83] width 502 height 44
type textarea "**********"
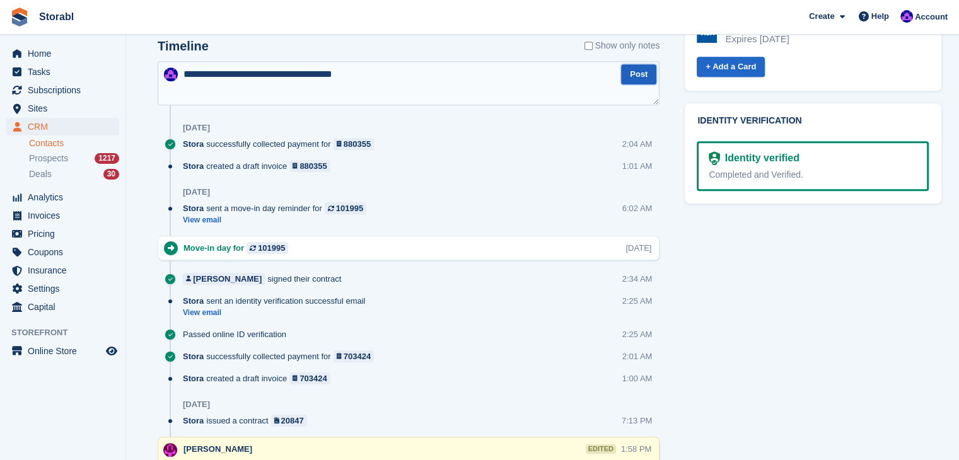
click at [643, 74] on button "Post" at bounding box center [638, 74] width 35 height 21
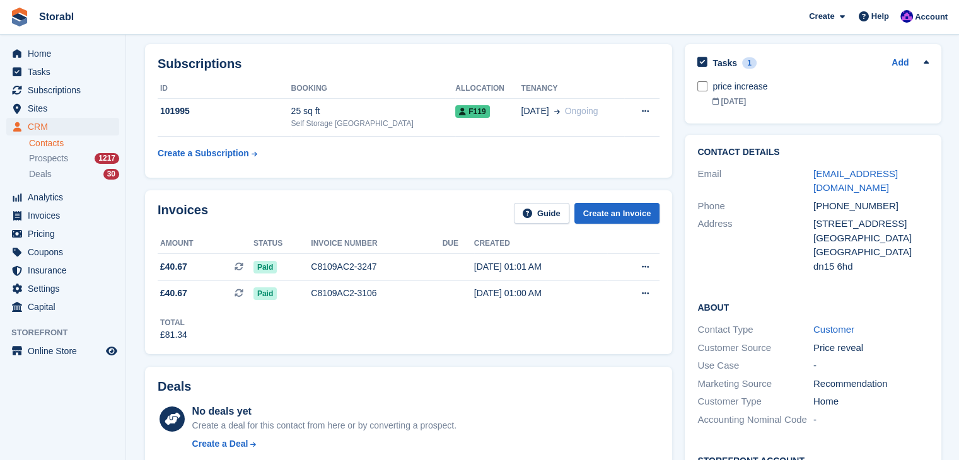
scroll to position [0, 0]
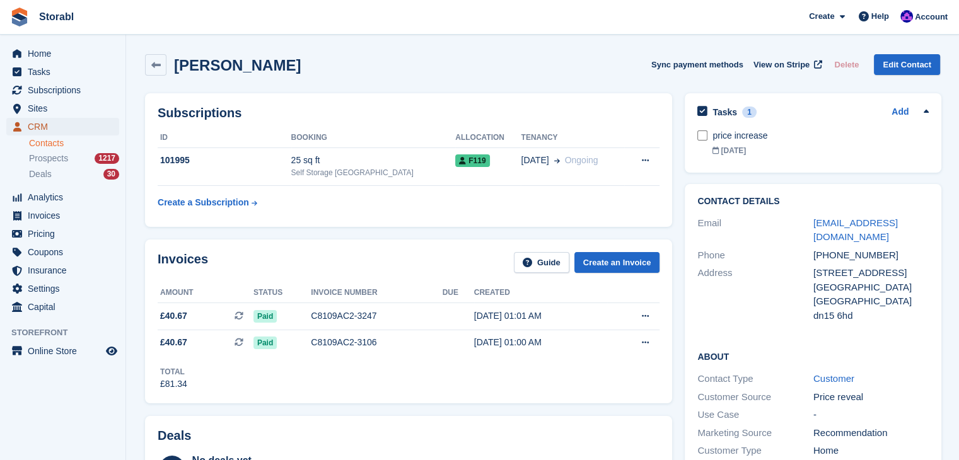
drag, startPoint x: 68, startPoint y: 127, endPoint x: 87, endPoint y: 141, distance: 23.8
click at [68, 127] on span "CRM" at bounding box center [66, 127] width 76 height 18
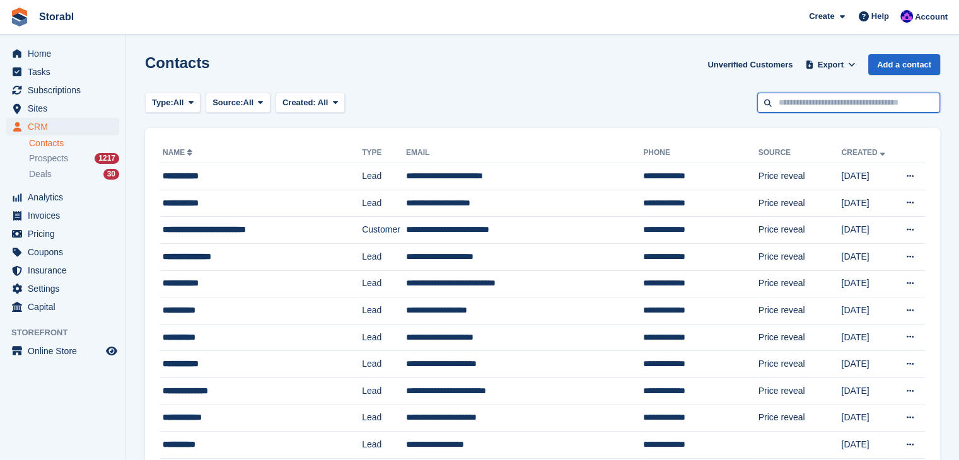
click at [789, 102] on input "text" at bounding box center [848, 103] width 183 height 21
type input "********"
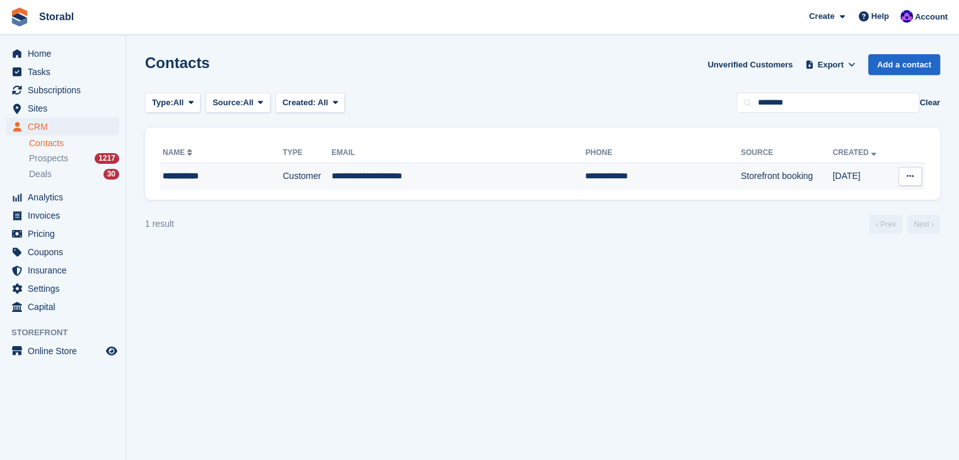
click at [174, 180] on div "**********" at bounding box center [210, 176] width 94 height 13
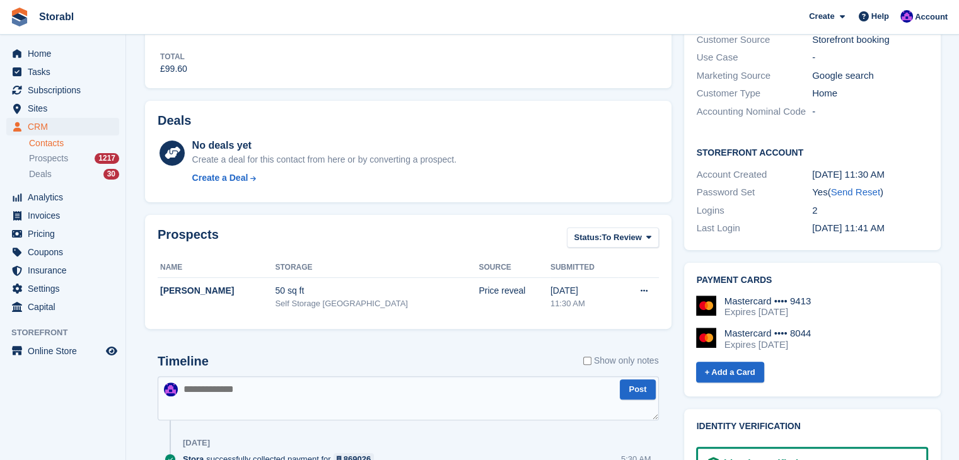
scroll to position [441, 0]
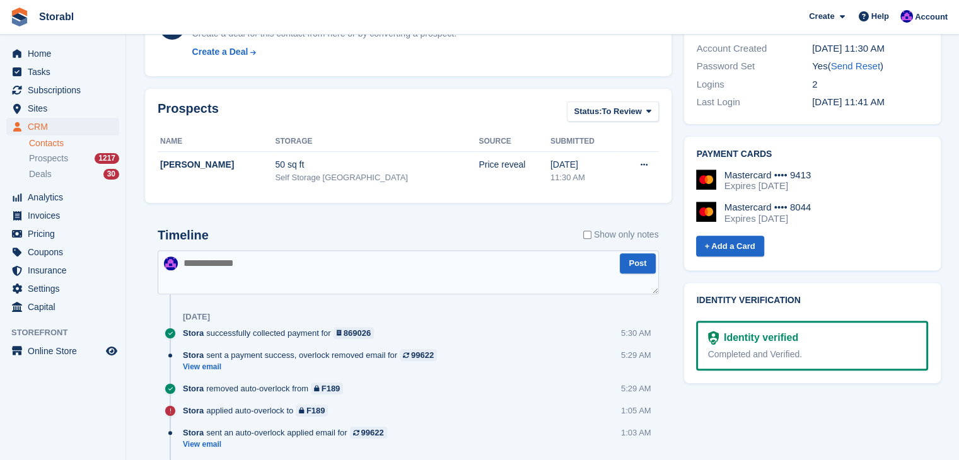
click at [246, 265] on textarea at bounding box center [408, 272] width 501 height 44
paste textarea "**********"
type textarea "**********"
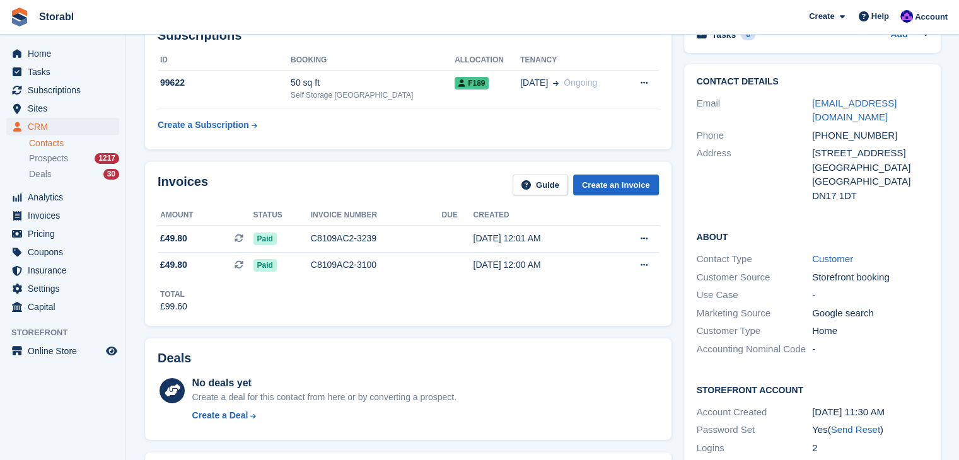
scroll to position [0, 0]
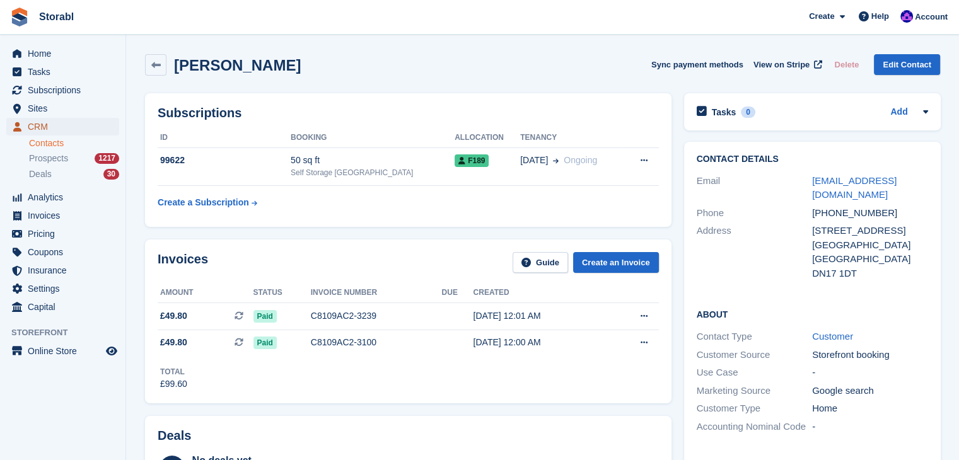
drag, startPoint x: 45, startPoint y: 129, endPoint x: 124, endPoint y: 165, distance: 85.8
click at [45, 129] on span "CRM" at bounding box center [66, 127] width 76 height 18
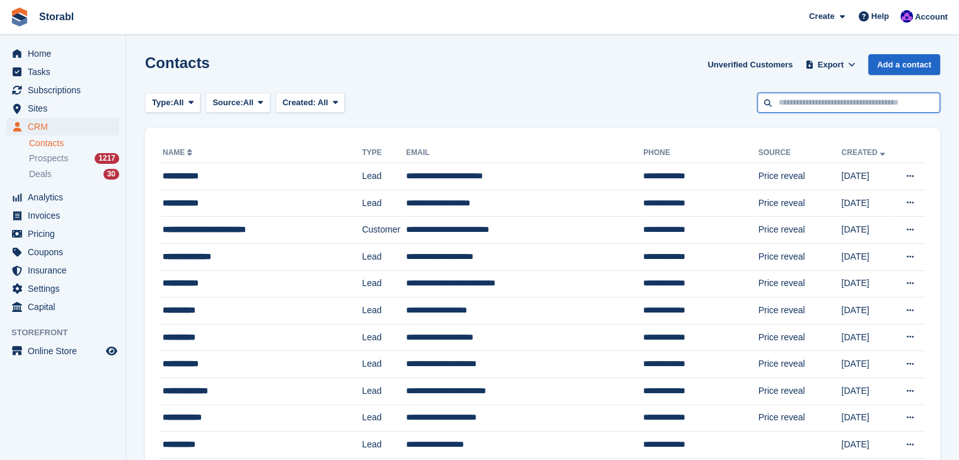
click at [774, 111] on input "text" at bounding box center [848, 103] width 183 height 21
type input "*********"
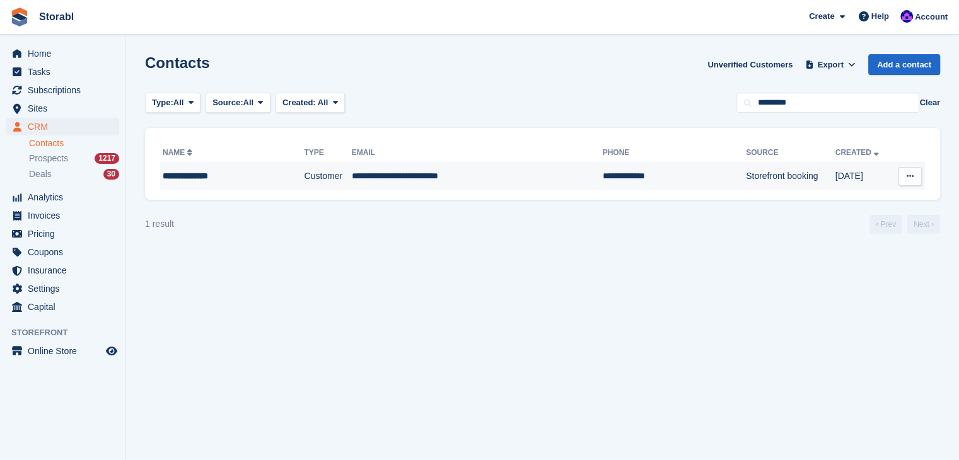
click at [238, 168] on td "**********" at bounding box center [232, 176] width 144 height 26
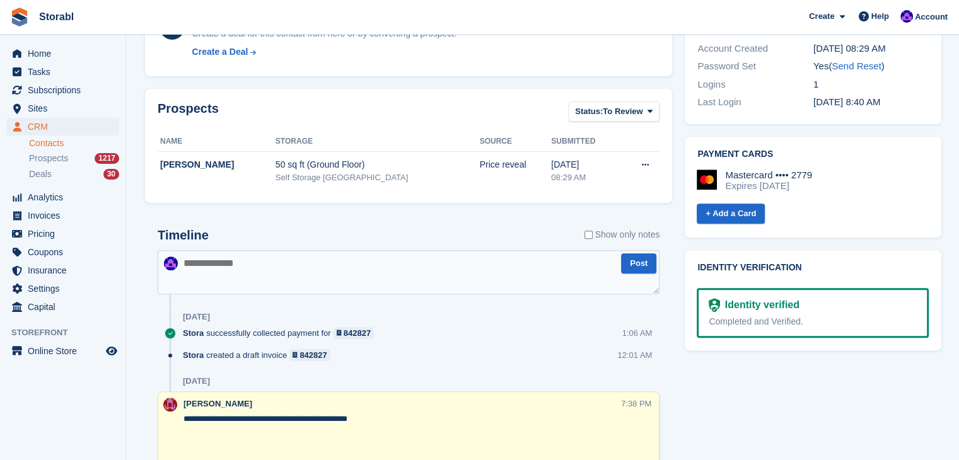
scroll to position [504, 0]
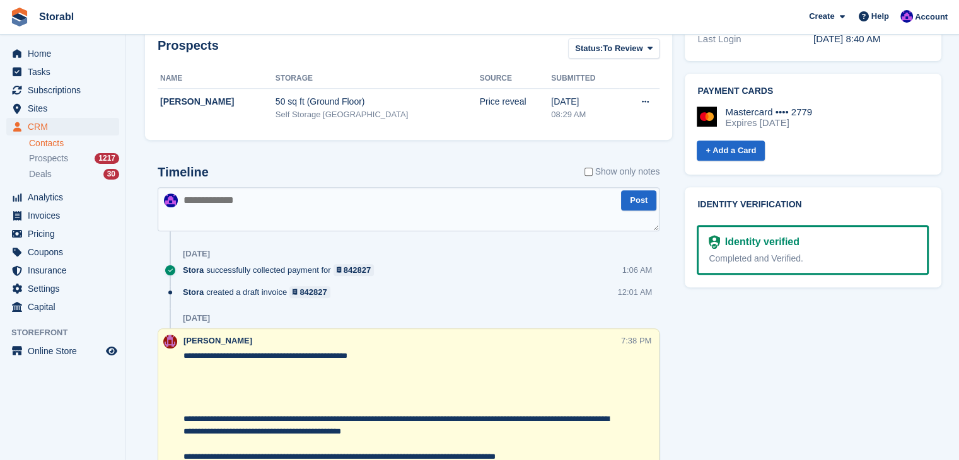
click at [283, 206] on textarea at bounding box center [409, 209] width 502 height 44
paste textarea "**********"
type textarea "**********"
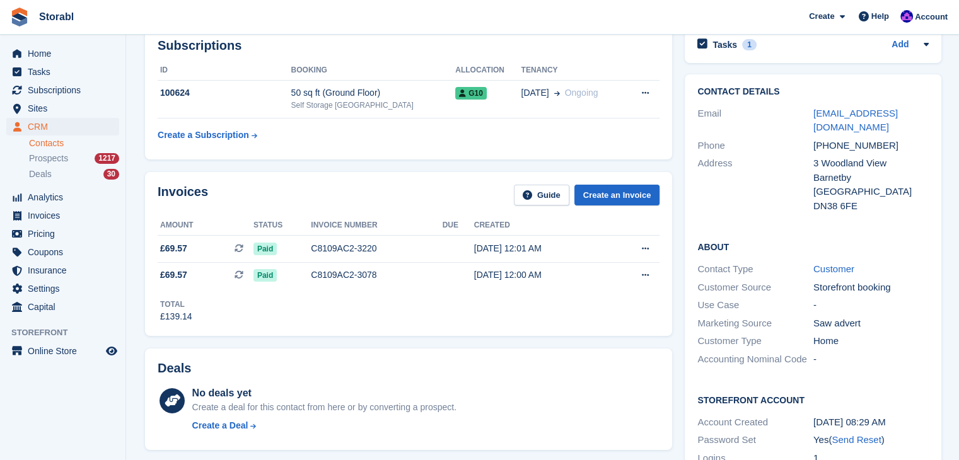
scroll to position [0, 0]
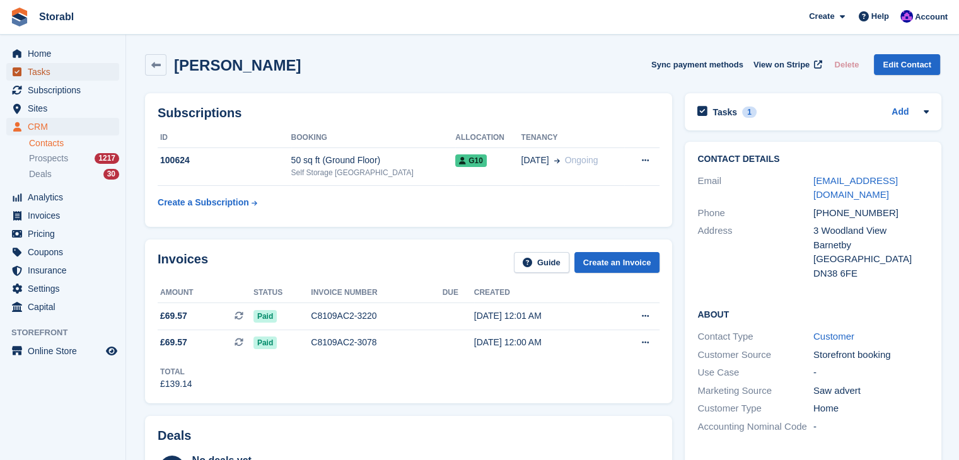
click at [39, 76] on span "Tasks" at bounding box center [66, 72] width 76 height 18
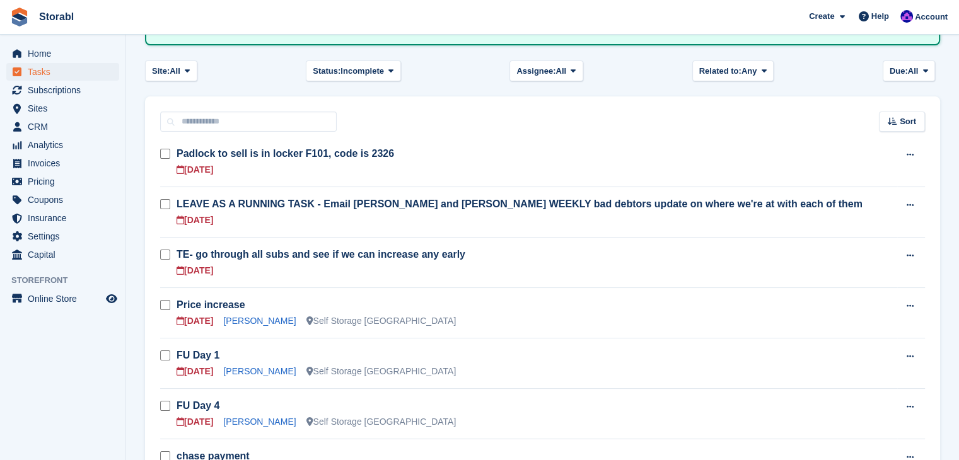
scroll to position [189, 0]
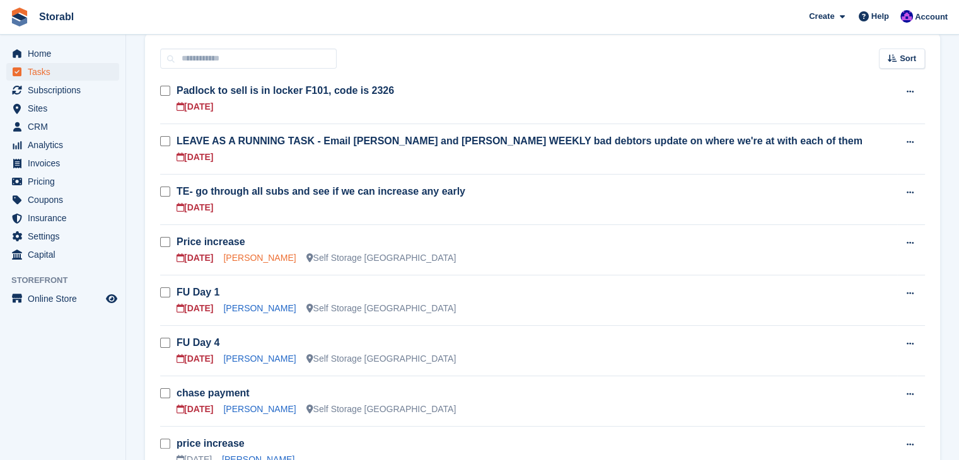
click at [247, 261] on link "[PERSON_NAME]" at bounding box center [259, 258] width 73 height 10
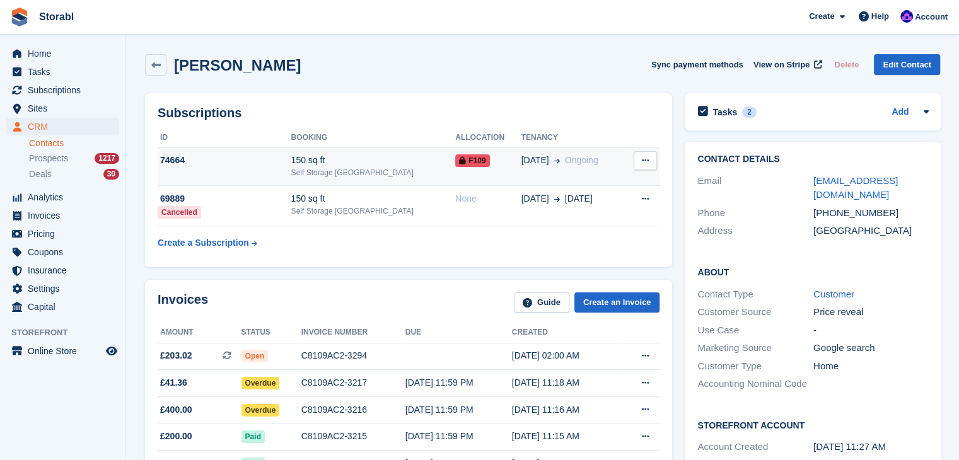
click at [226, 165] on div "74664" at bounding box center [225, 160] width 134 height 13
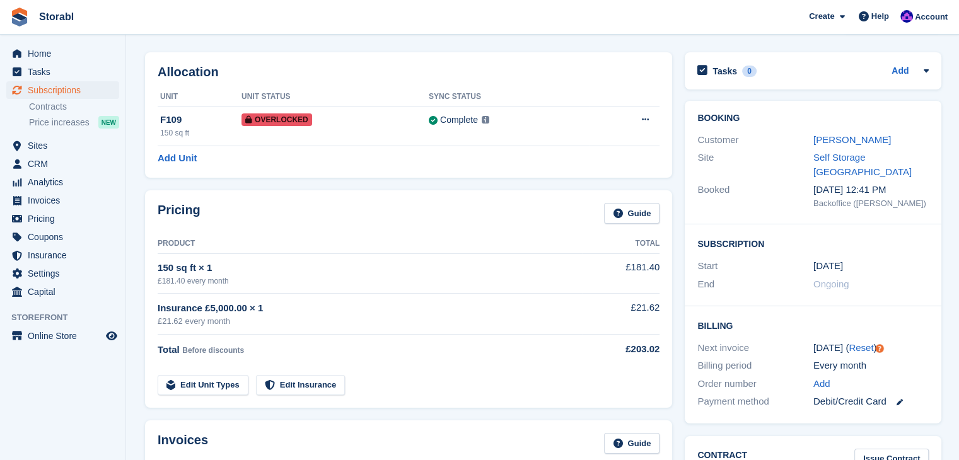
scroll to position [63, 0]
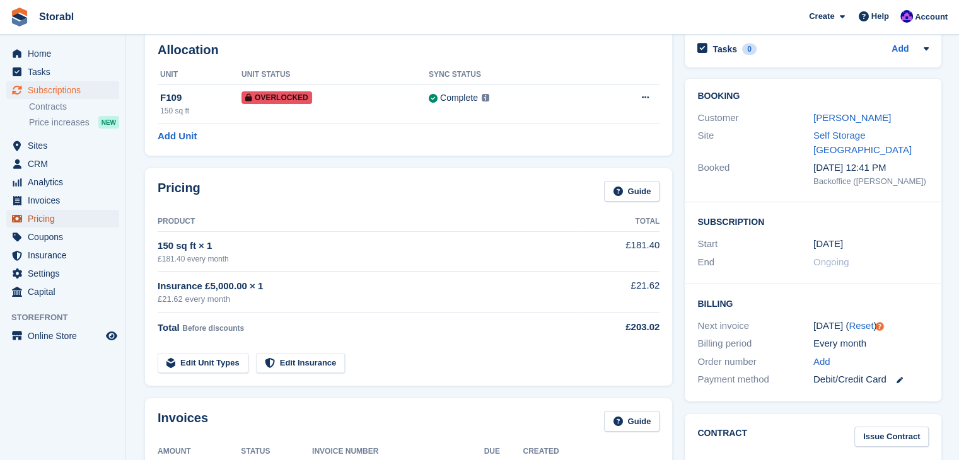
click at [34, 216] on span "Pricing" at bounding box center [66, 219] width 76 height 18
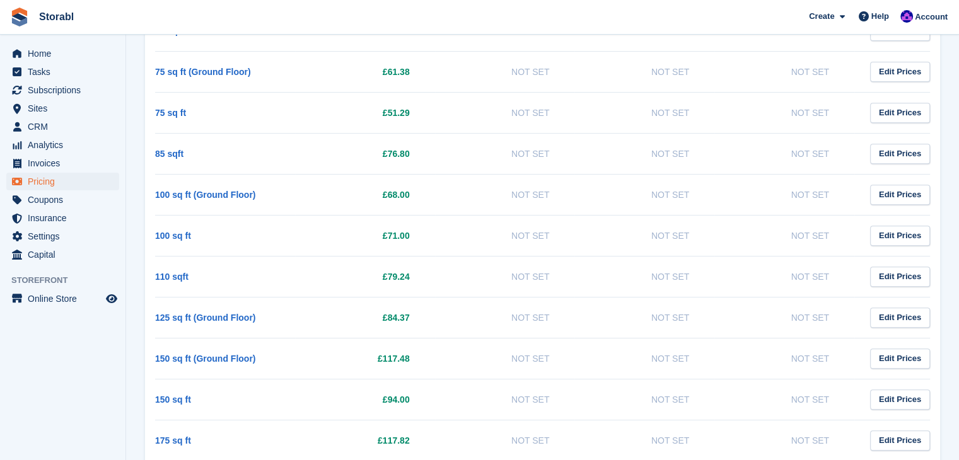
scroll to position [567, 0]
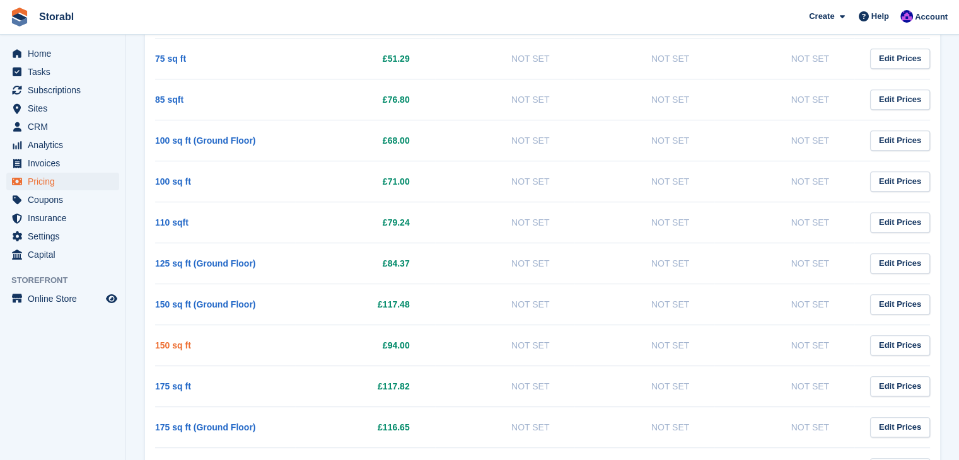
click at [175, 340] on link "150 sq ft" at bounding box center [173, 345] width 36 height 10
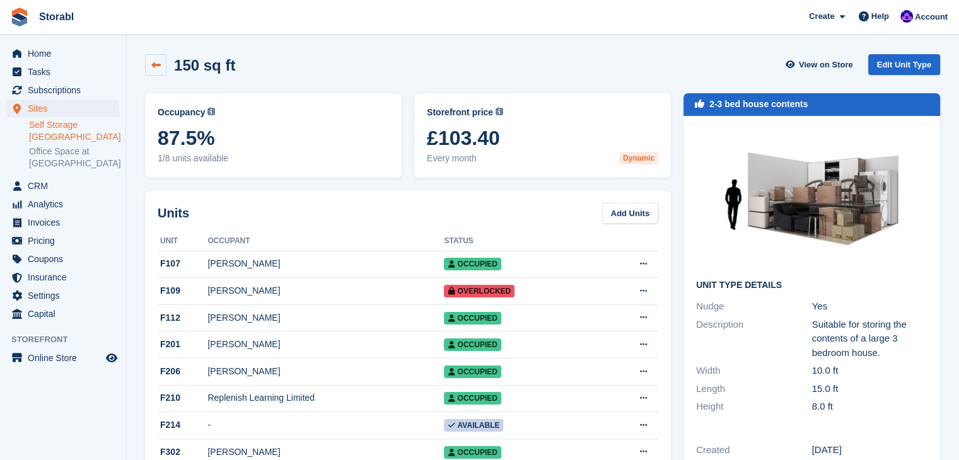
click at [155, 58] on link at bounding box center [155, 64] width 21 height 21
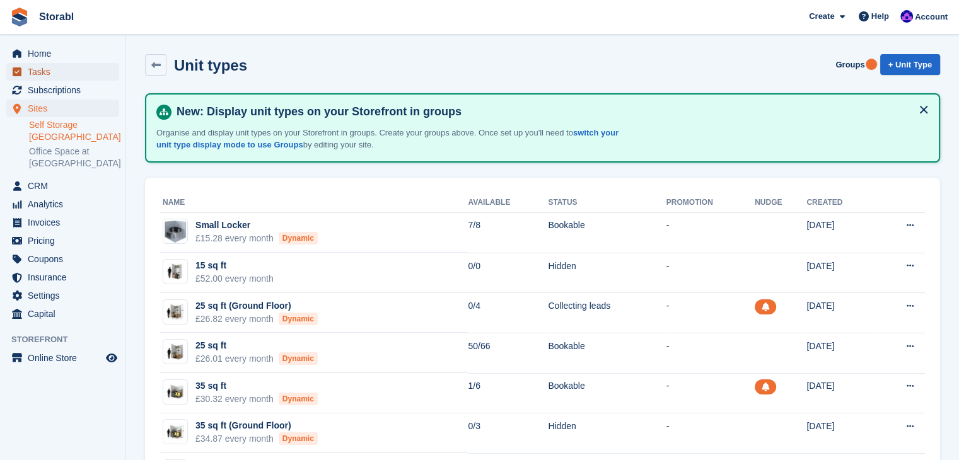
click at [25, 69] on link "Tasks" at bounding box center [62, 72] width 113 height 18
